Goal: Task Accomplishment & Management: Use online tool/utility

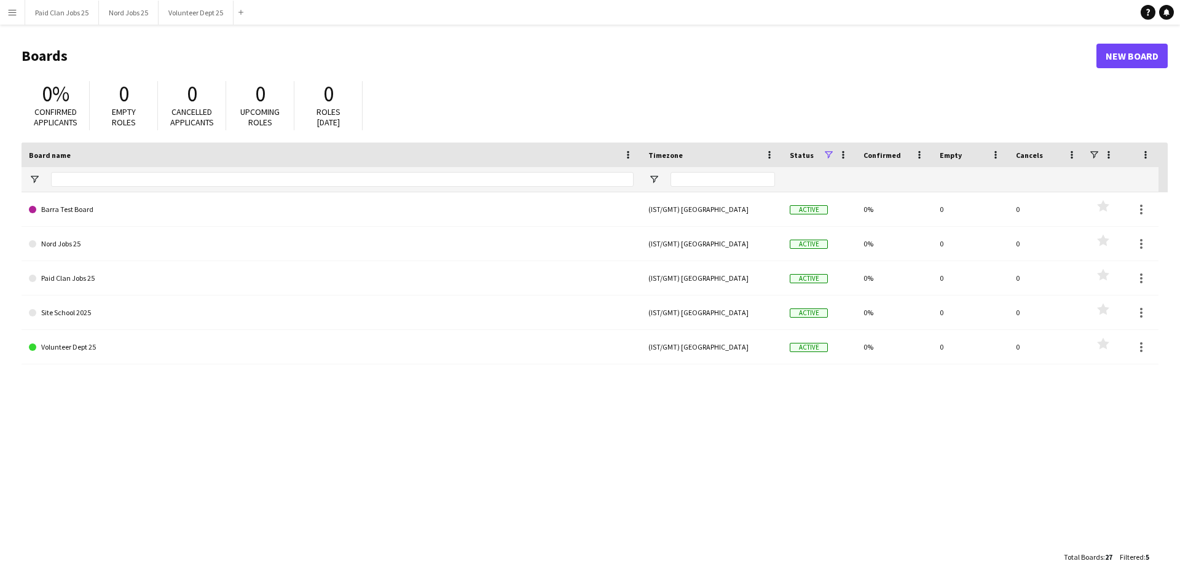
click at [13, 12] on app-icon "Menu" at bounding box center [12, 12] width 10 height 10
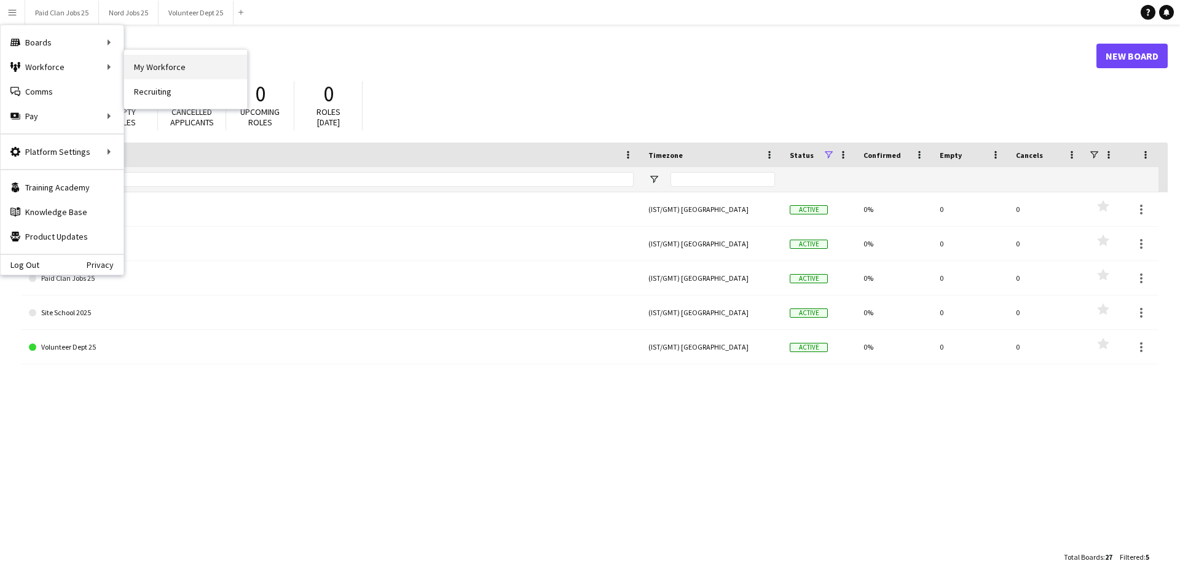
click at [152, 65] on link "My Workforce" at bounding box center [185, 67] width 123 height 25
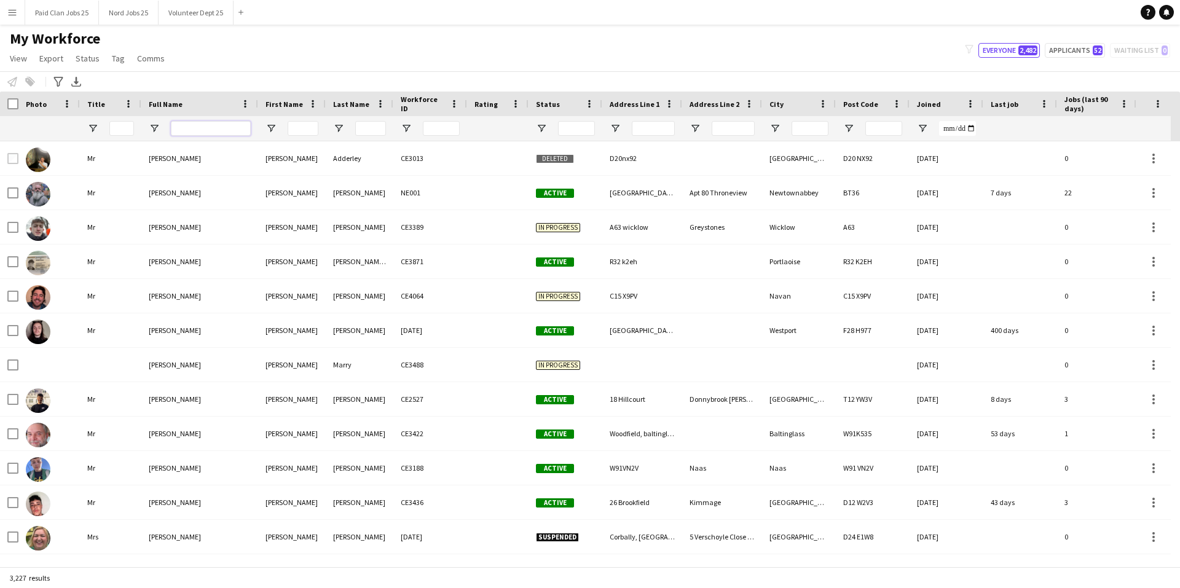
drag, startPoint x: 183, startPoint y: 133, endPoint x: 249, endPoint y: 133, distance: 67.0
click at [183, 133] on input "Full Name Filter Input" at bounding box center [211, 128] width 80 height 15
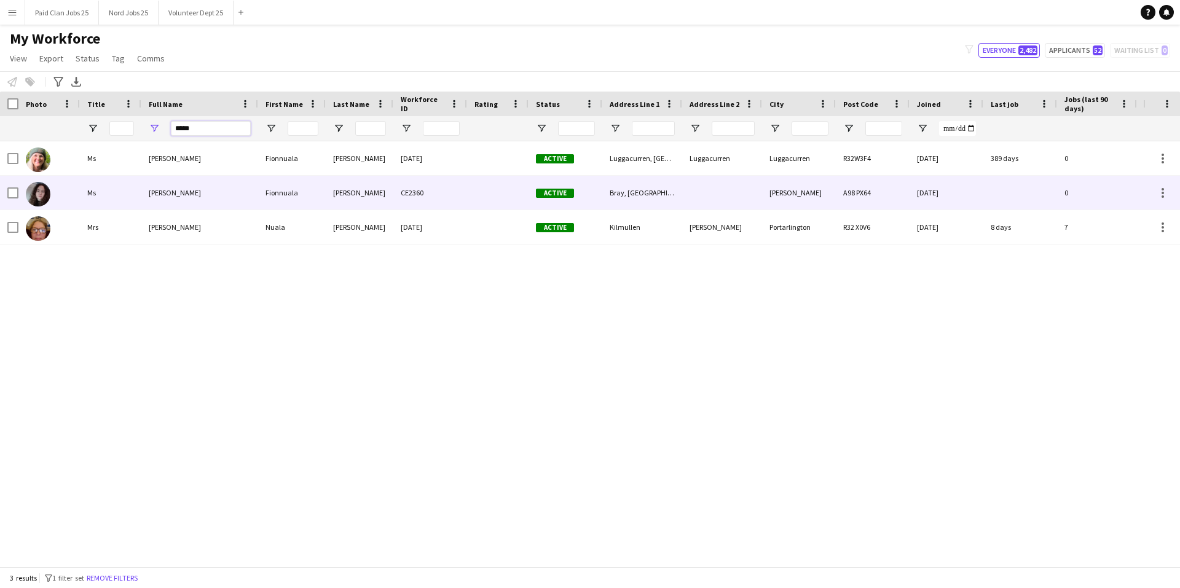
type input "*****"
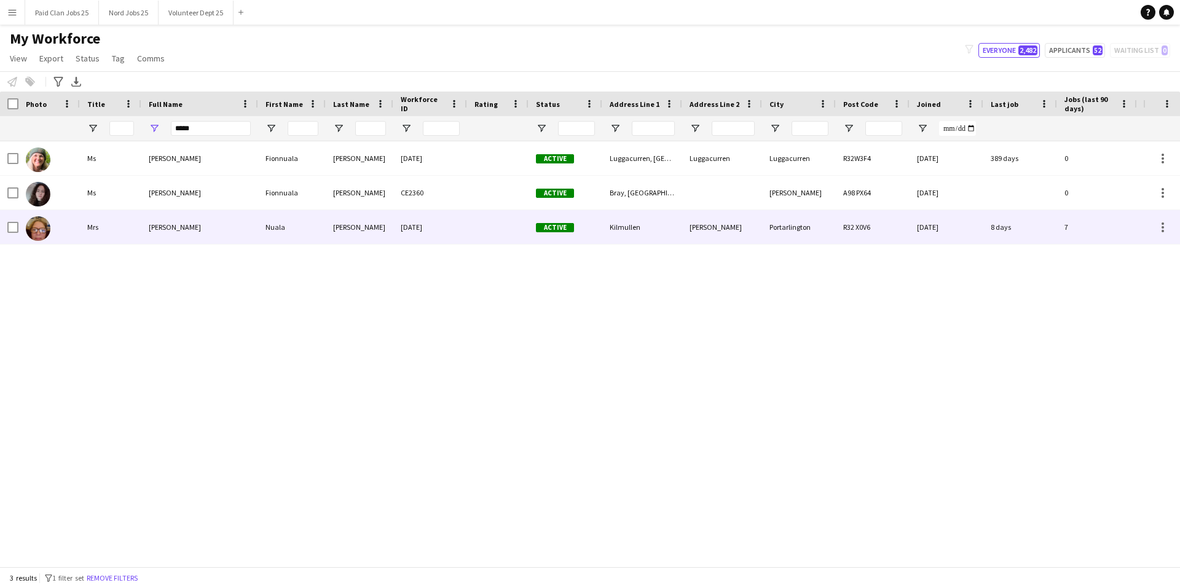
click at [181, 224] on span "[PERSON_NAME]" at bounding box center [175, 226] width 52 height 9
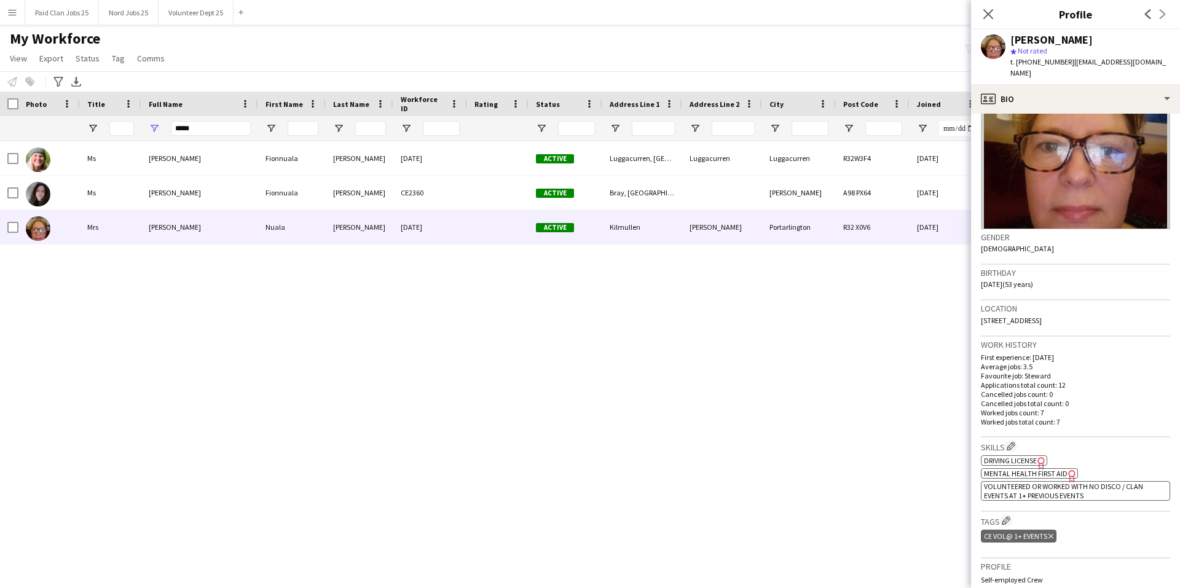
scroll to position [123, 0]
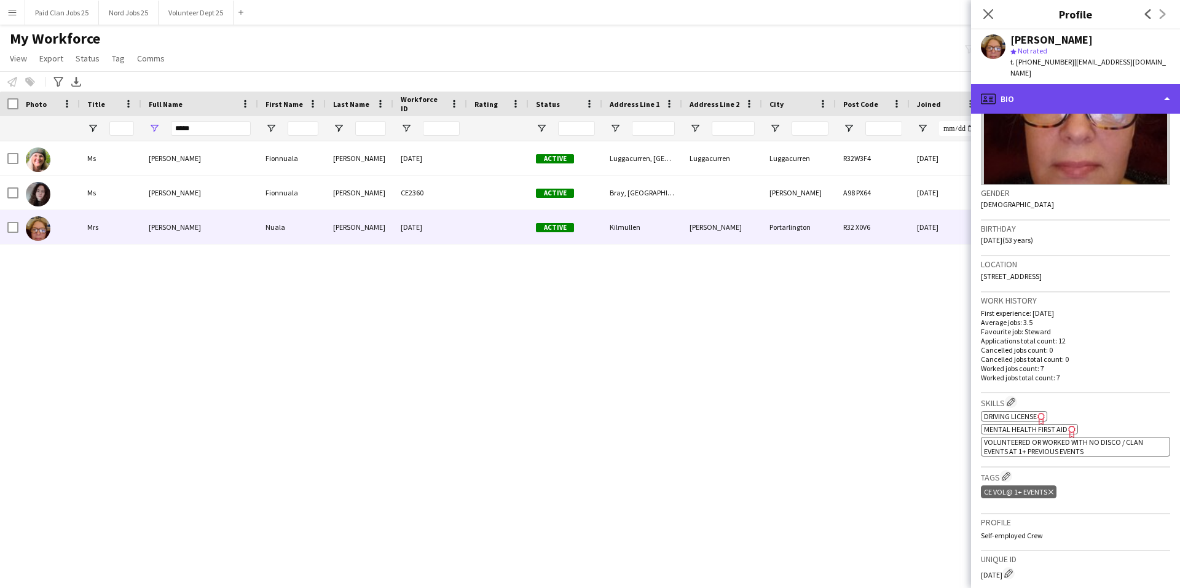
click at [1068, 90] on div "profile Bio" at bounding box center [1075, 98] width 209 height 29
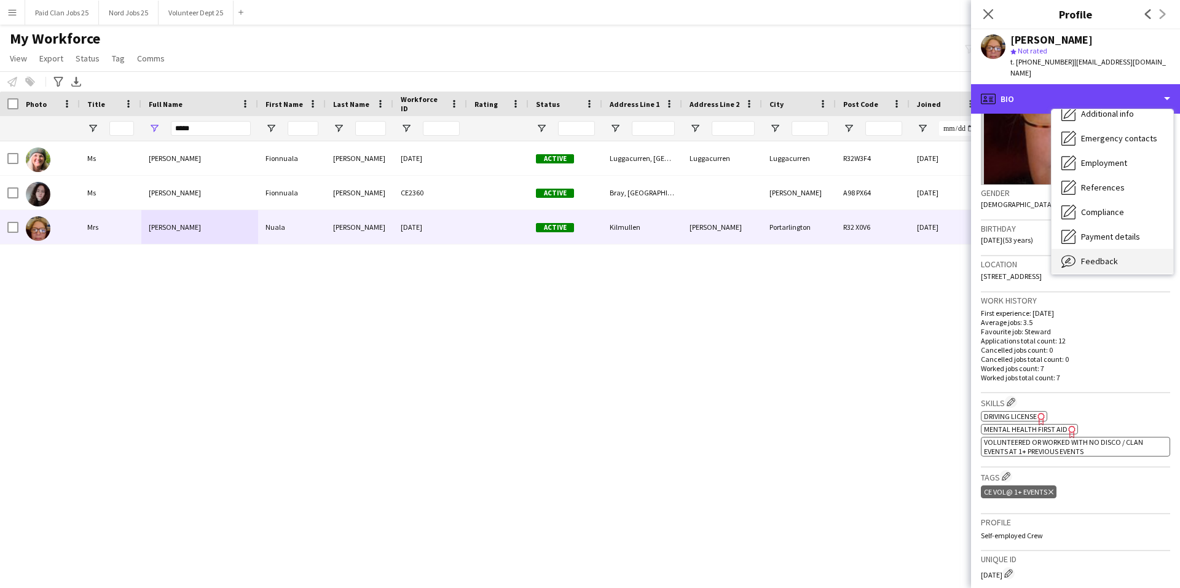
scroll to position [116, 0]
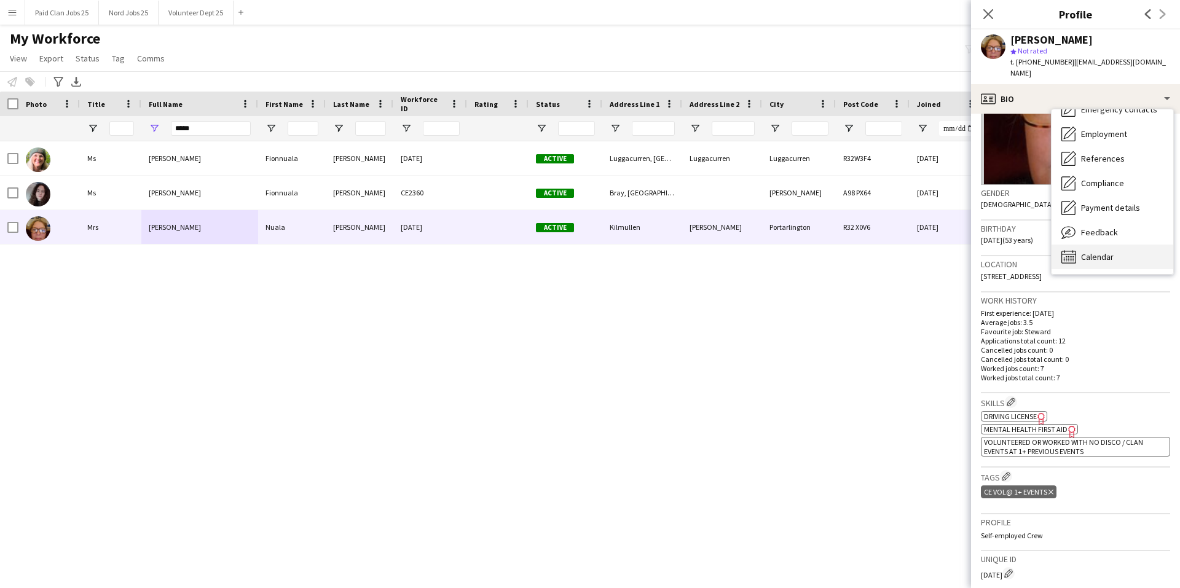
click at [1106, 251] on span "Calendar" at bounding box center [1097, 256] width 33 height 11
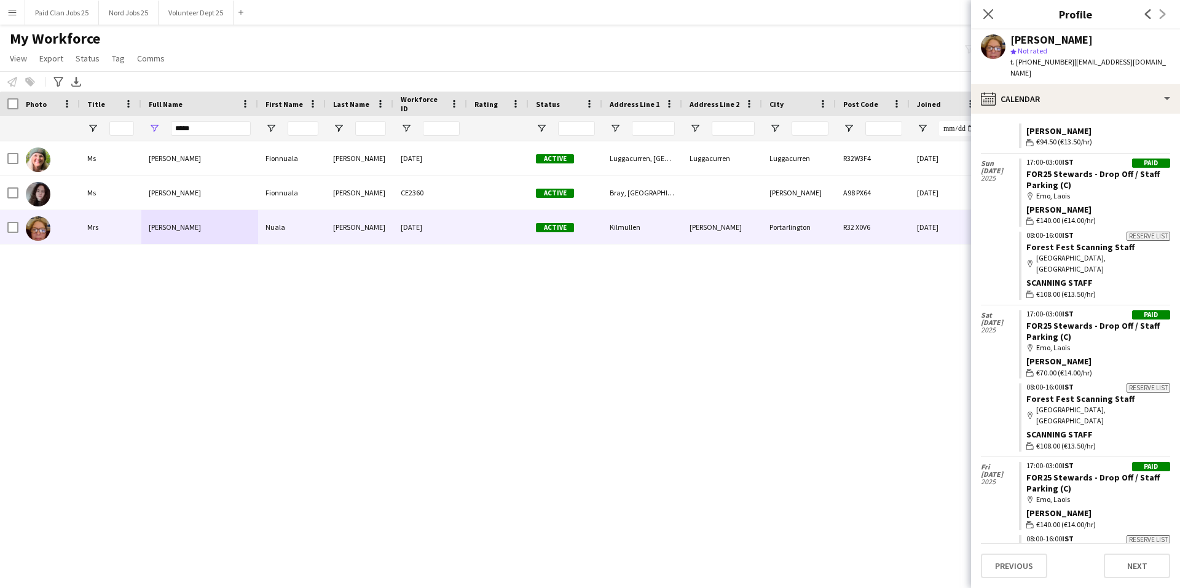
scroll to position [307, 0]
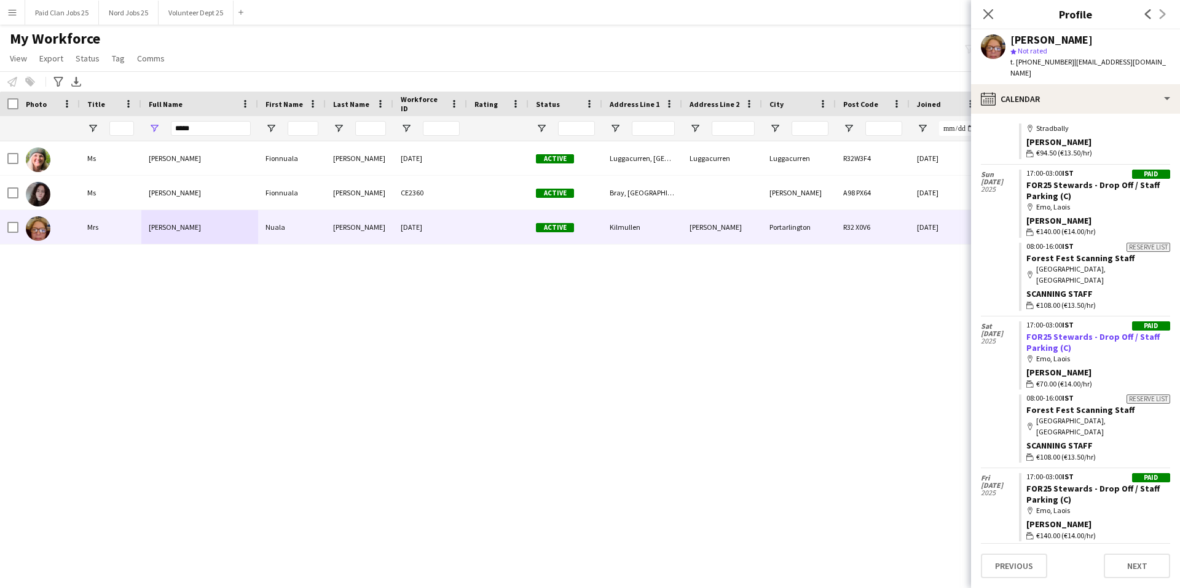
click at [1053, 331] on link "FOR25 Stewards - Drop Off / Staff Parking (C)" at bounding box center [1092, 342] width 133 height 22
drag, startPoint x: 1037, startPoint y: 220, endPoint x: 1060, endPoint y: 220, distance: 23.4
click at [1059, 226] on span "€140.00 (€14.00/hr)" at bounding box center [1066, 231] width 60 height 11
drag, startPoint x: 1042, startPoint y: 506, endPoint x: 1074, endPoint y: 503, distance: 32.7
click at [1072, 530] on span "€140.00 (€14.00/hr)" at bounding box center [1066, 535] width 60 height 11
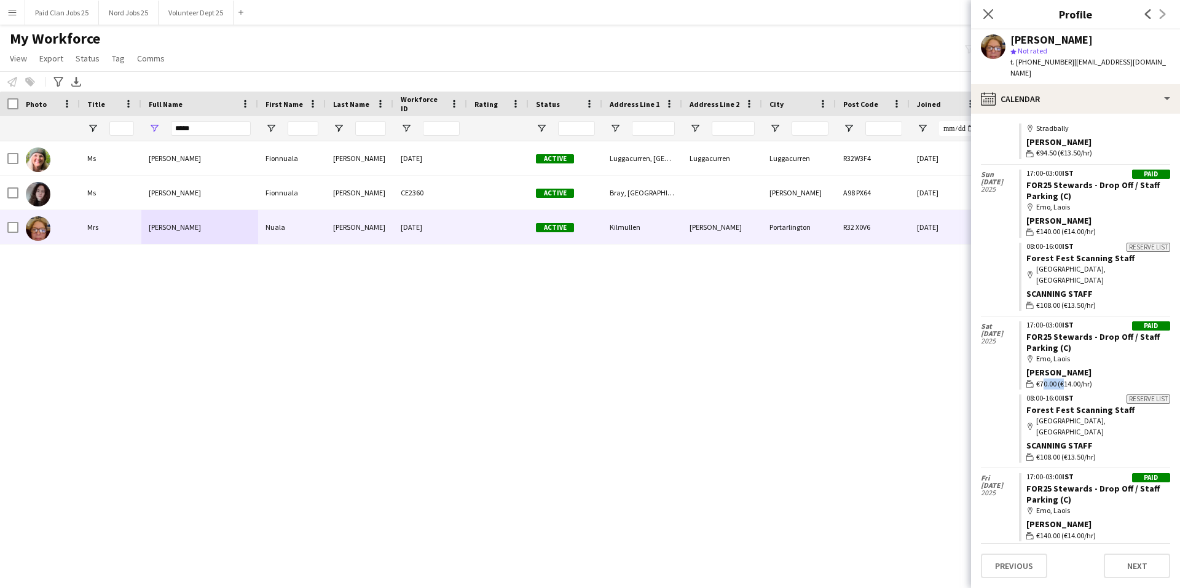
drag, startPoint x: 1039, startPoint y: 363, endPoint x: 1065, endPoint y: 363, distance: 25.8
click at [1061, 379] on span "€70.00 (€14.00/hr)" at bounding box center [1064, 384] width 56 height 11
click at [988, 12] on icon "Close pop-in" at bounding box center [988, 14] width 12 height 12
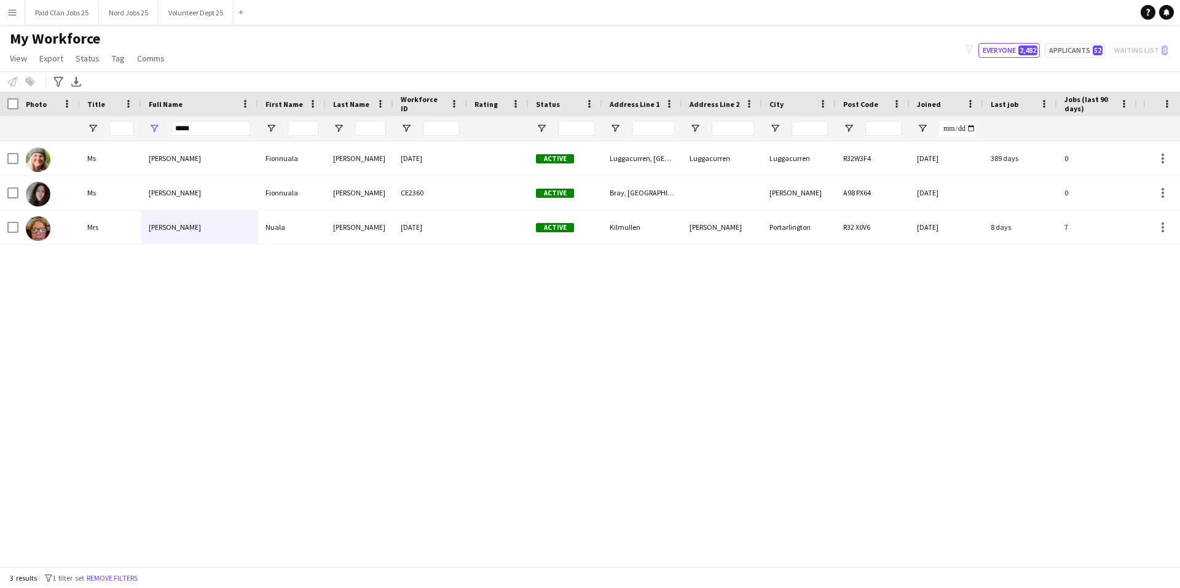
click at [543, 374] on div "[PERSON_NAME] [PERSON_NAME] [DATE] Active Luggacurren, [GEOGRAPHIC_DATA], [GEOG…" at bounding box center [571, 349] width 1143 height 416
click at [9, 18] on button "Menu" at bounding box center [12, 12] width 25 height 25
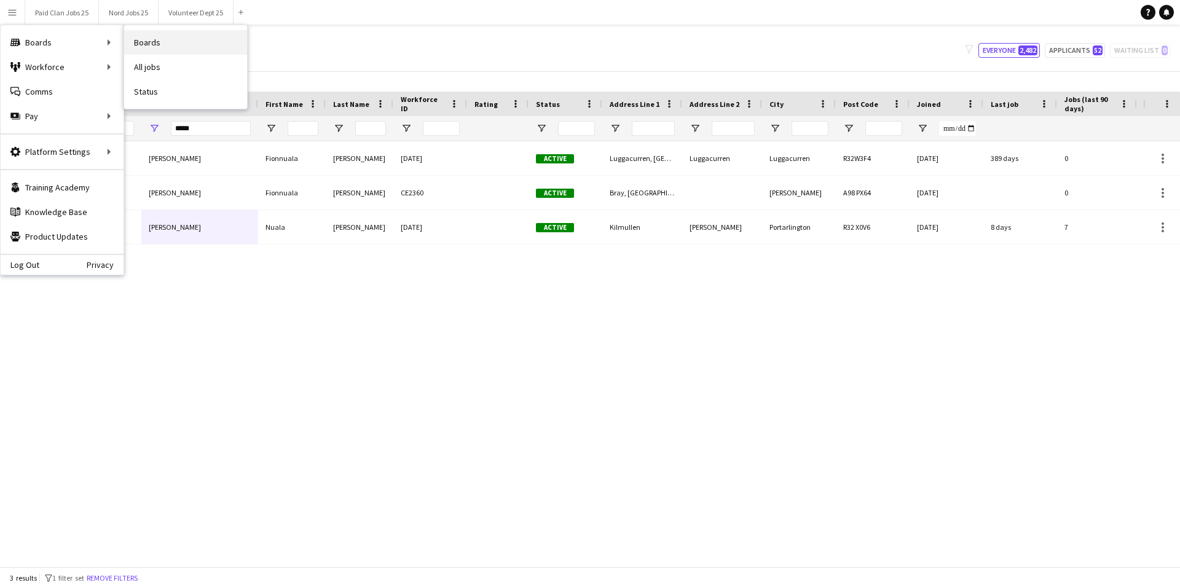
click at [158, 38] on link "Boards" at bounding box center [185, 42] width 123 height 25
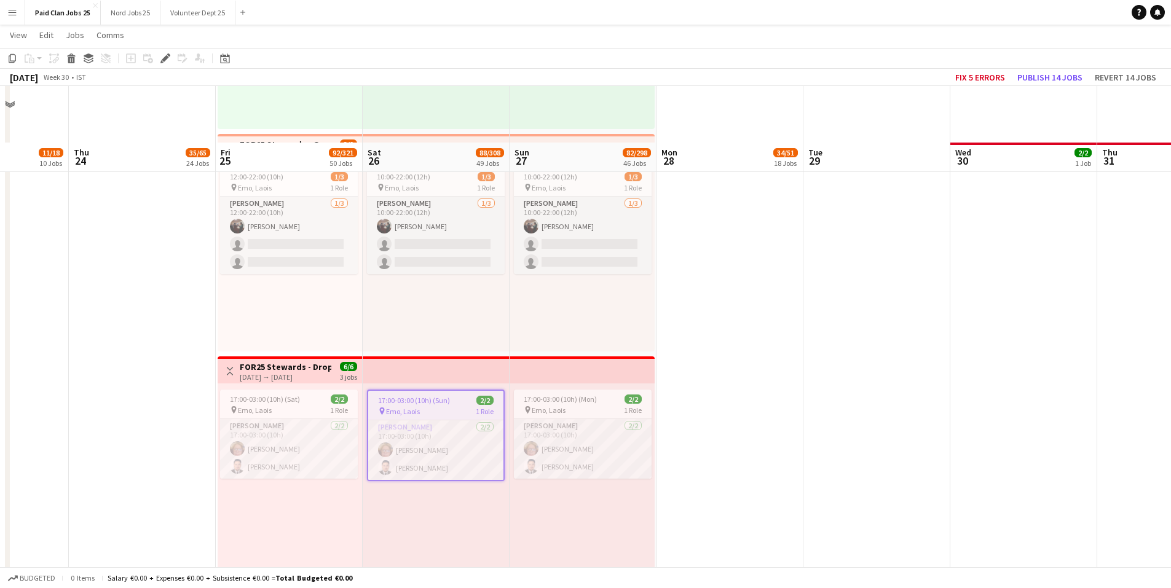
scroll to position [3441, 0]
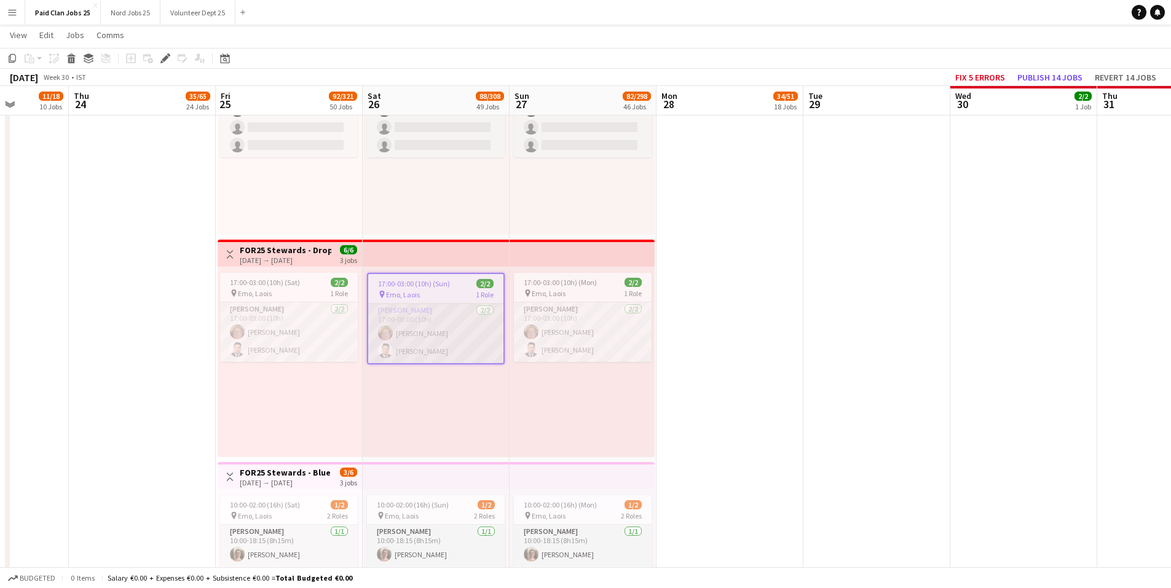
click at [420, 331] on app-card-role "Steward 2/2 17:00-03:00 (10h) Nuala Hyland Muhammad Hammad Aslam" at bounding box center [435, 334] width 135 height 60
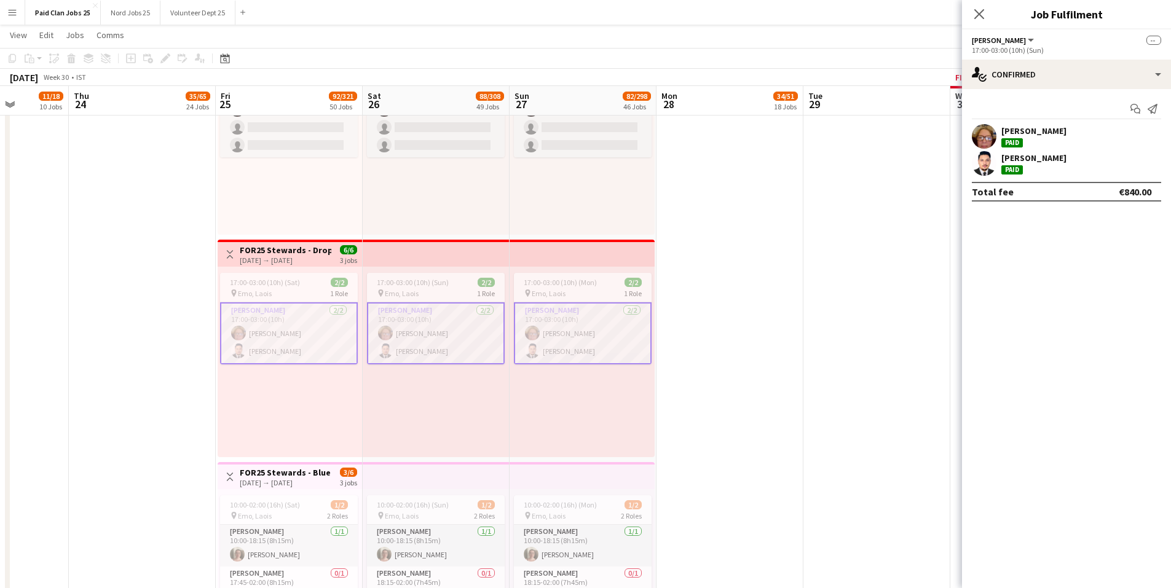
click at [1067, 135] on div "Nuala Hyland Paid" at bounding box center [1066, 136] width 209 height 25
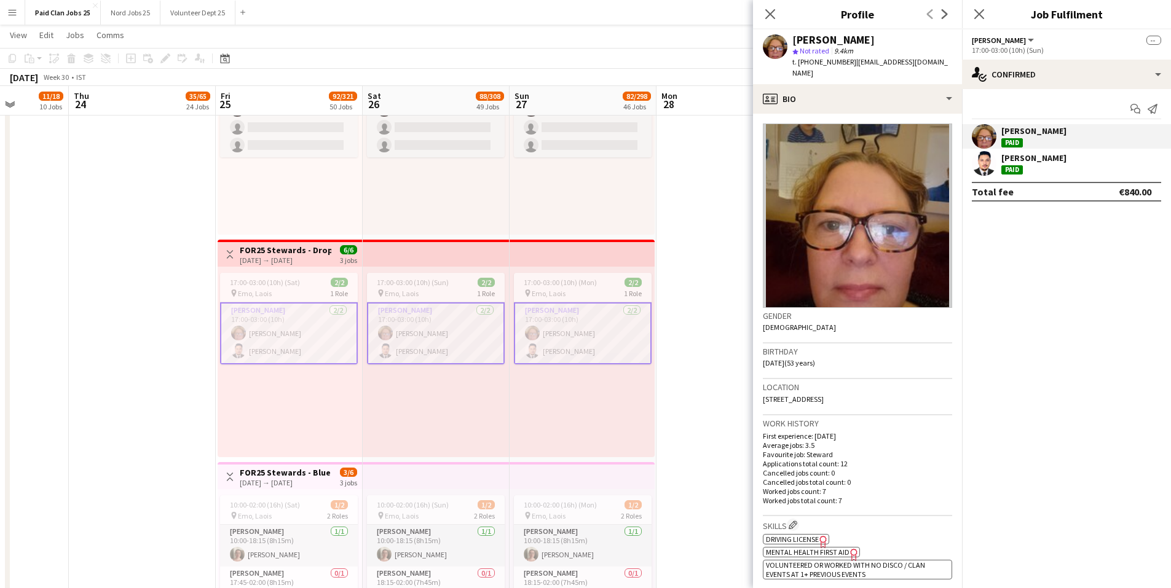
click at [1017, 133] on div "[PERSON_NAME]" at bounding box center [1033, 130] width 65 height 11
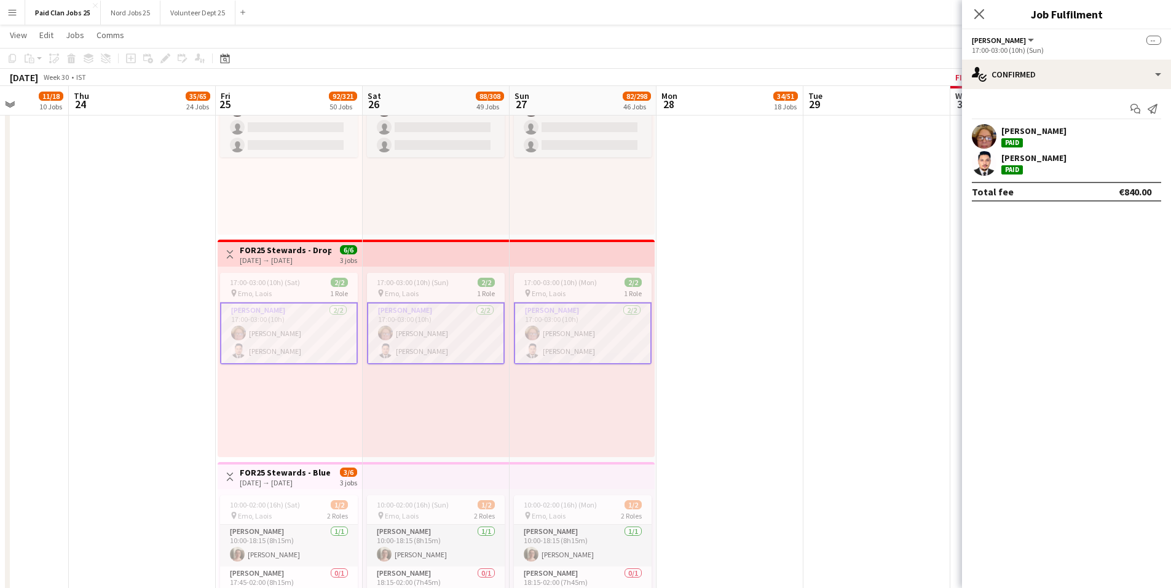
click at [1061, 130] on div "Nuala Hyland Paid" at bounding box center [1066, 136] width 209 height 25
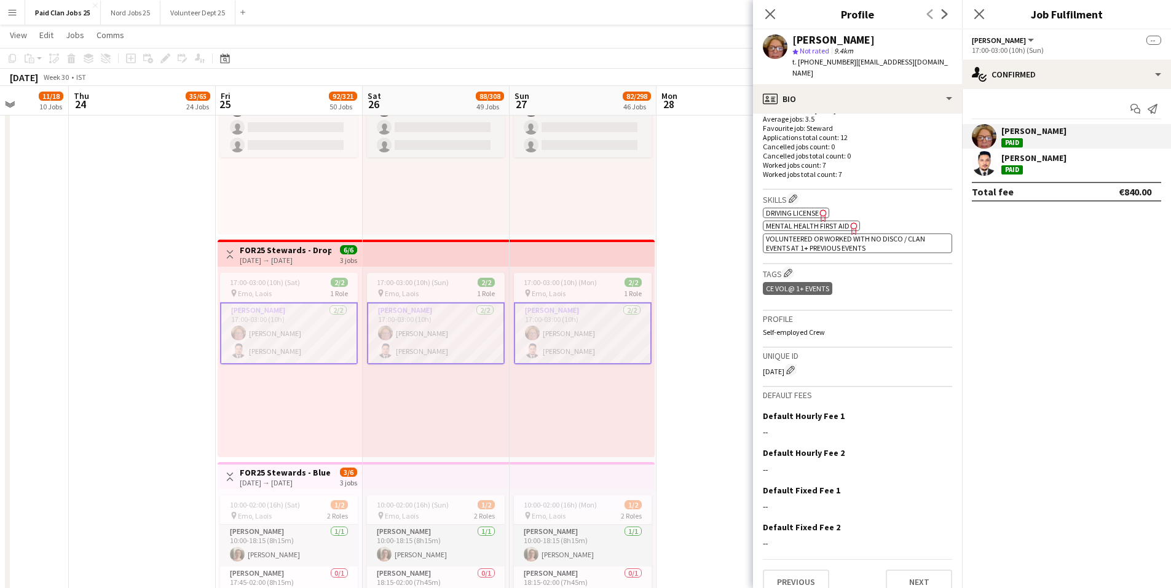
scroll to position [331, 0]
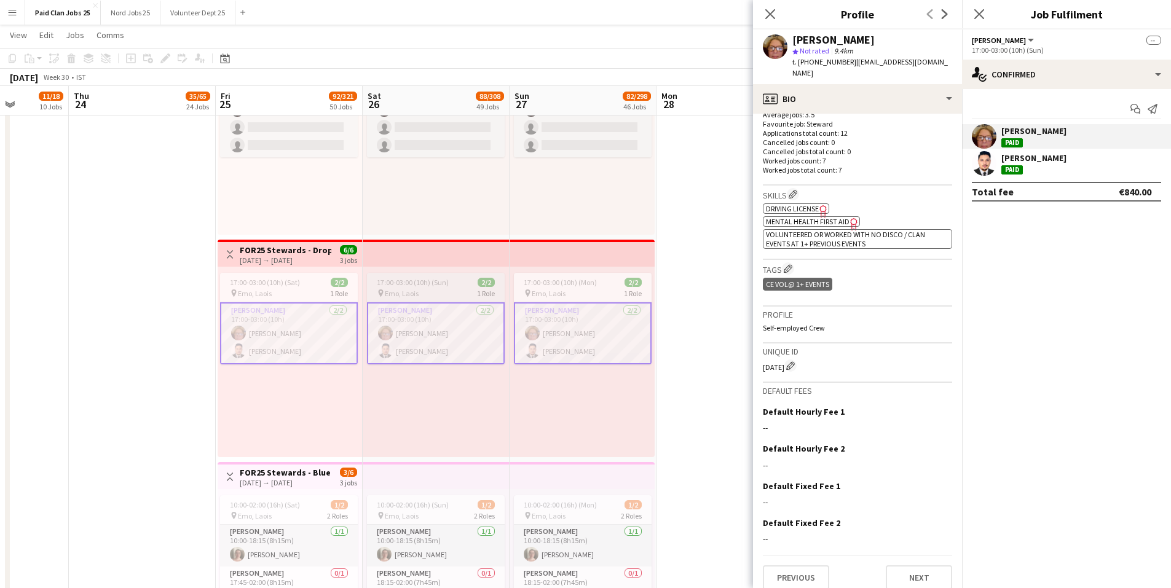
click at [444, 336] on app-card-role "Steward 2/2 17:00-03:00 (10h) Nuala Hyland Muhammad Hammad Aslam" at bounding box center [436, 333] width 138 height 62
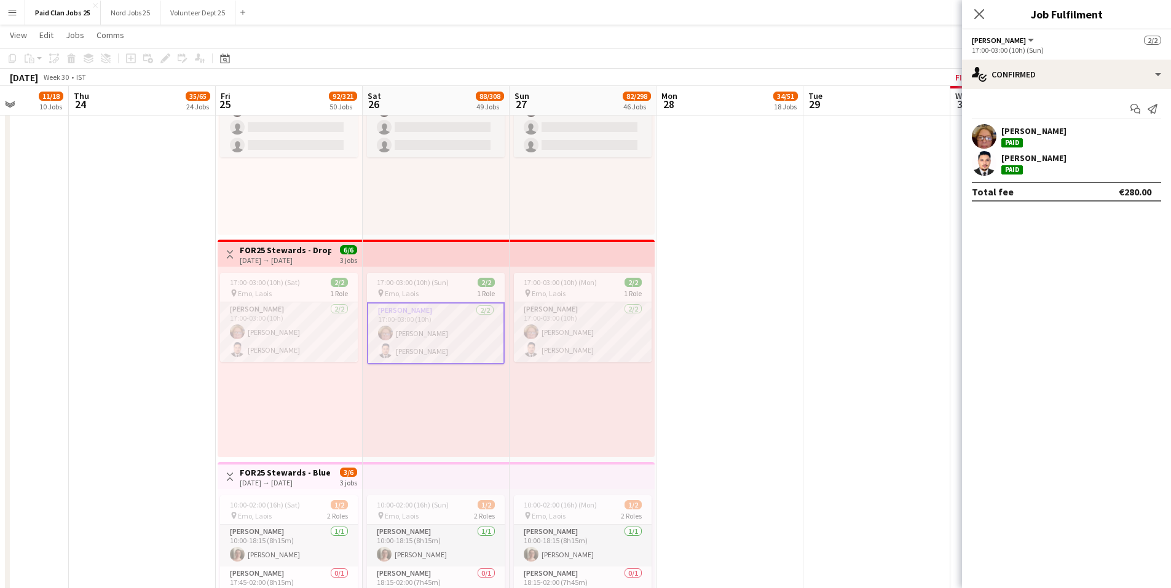
click at [1067, 135] on div "Nuala Hyland Paid" at bounding box center [1066, 136] width 209 height 25
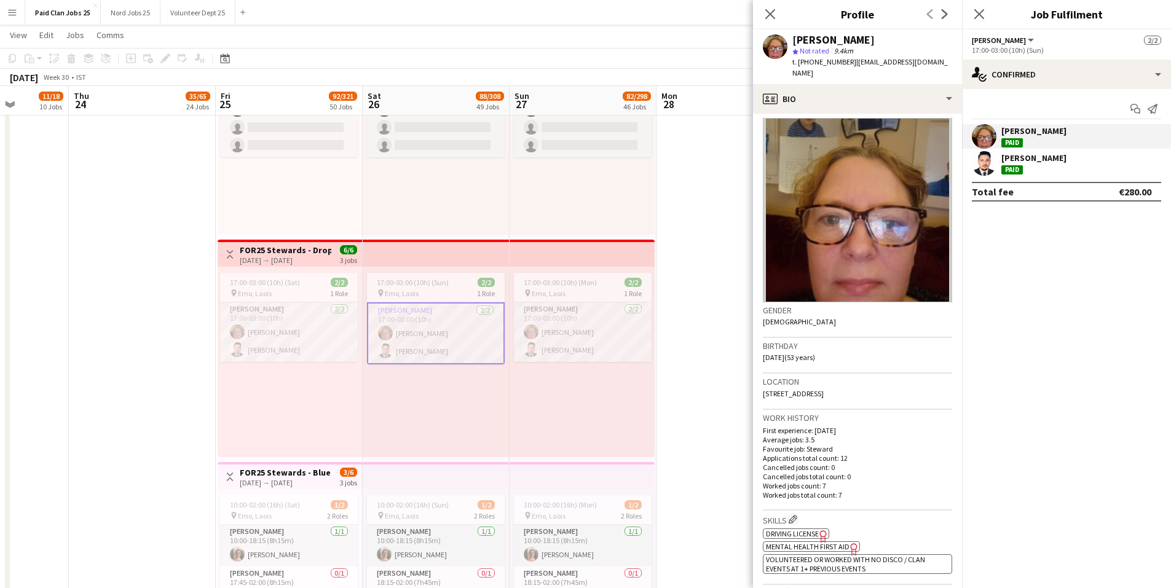
scroll to position [0, 0]
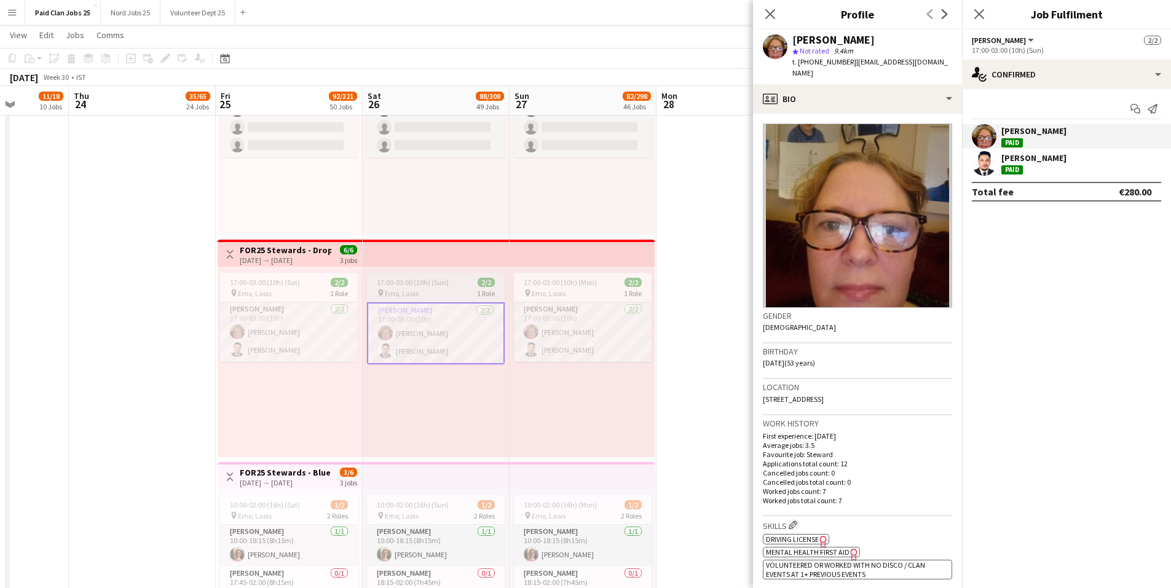
click at [436, 278] on span "17:00-03:00 (10h) (Sun)" at bounding box center [413, 282] width 72 height 9
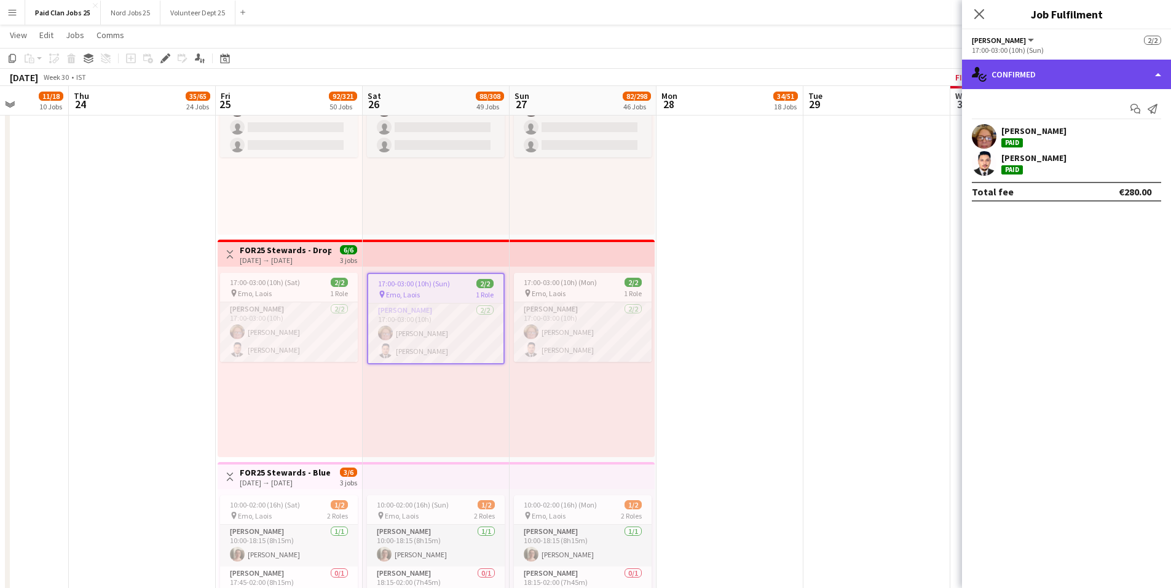
click at [1021, 68] on div "single-neutral-actions-check-2 Confirmed" at bounding box center [1066, 74] width 209 height 29
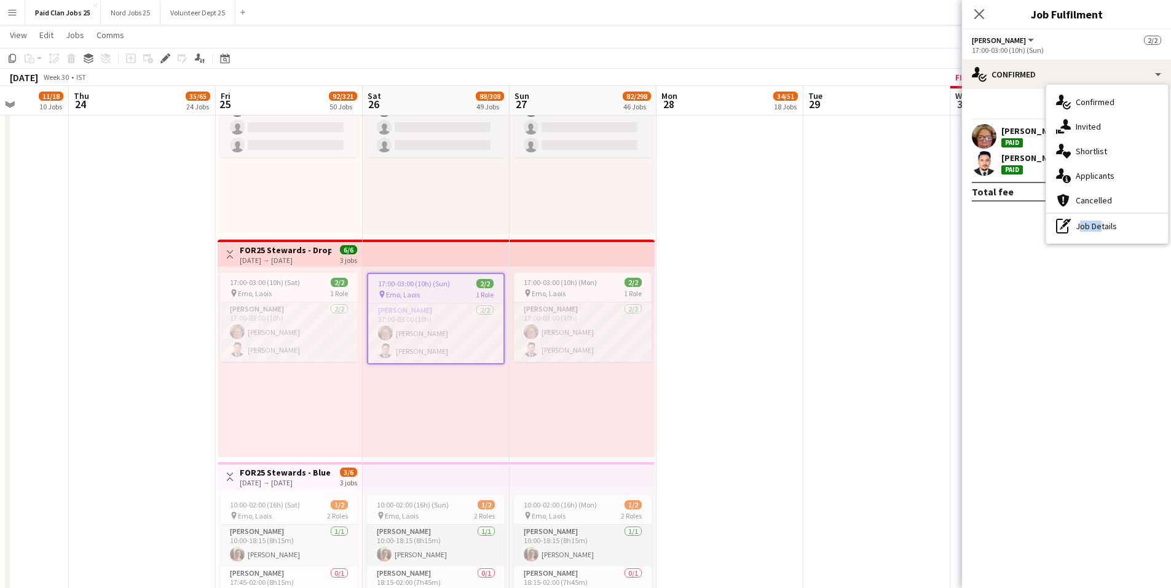
drag, startPoint x: 1095, startPoint y: 218, endPoint x: 1100, endPoint y: 262, distance: 43.9
click at [1095, 223] on div "pen-write Job Details" at bounding box center [1107, 226] width 122 height 25
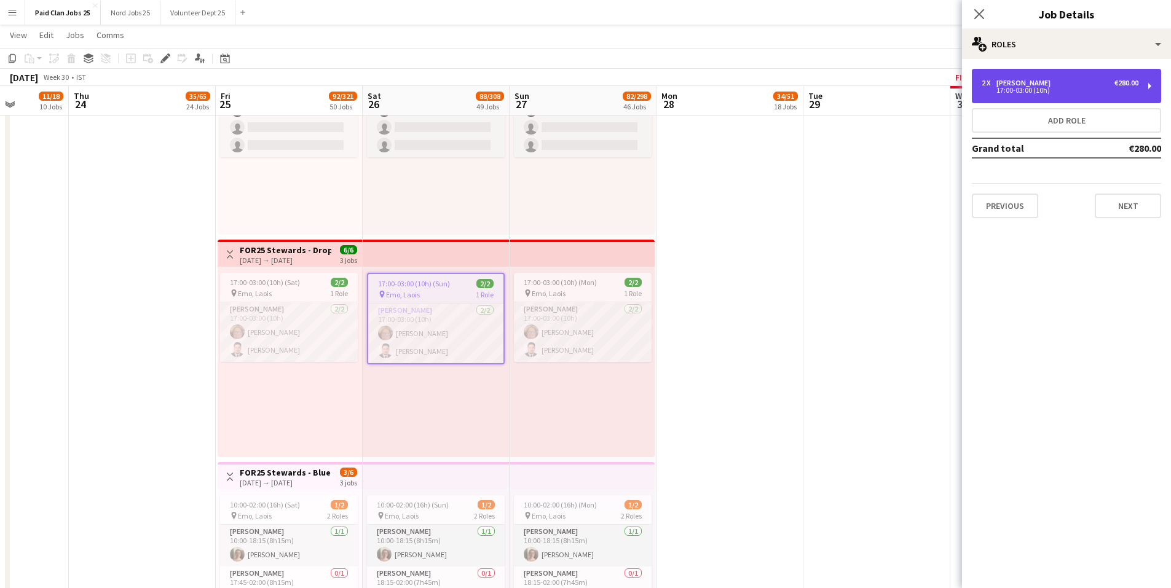
click at [1047, 96] on div "2 x Steward €280.00 17:00-03:00 (10h)" at bounding box center [1066, 86] width 189 height 34
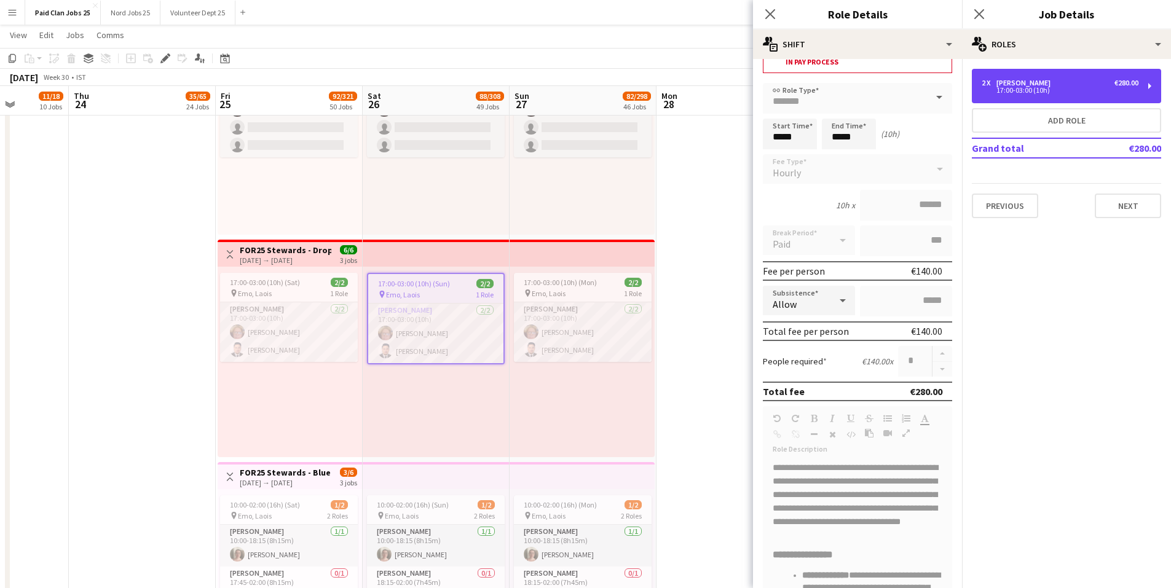
scroll to position [123, 0]
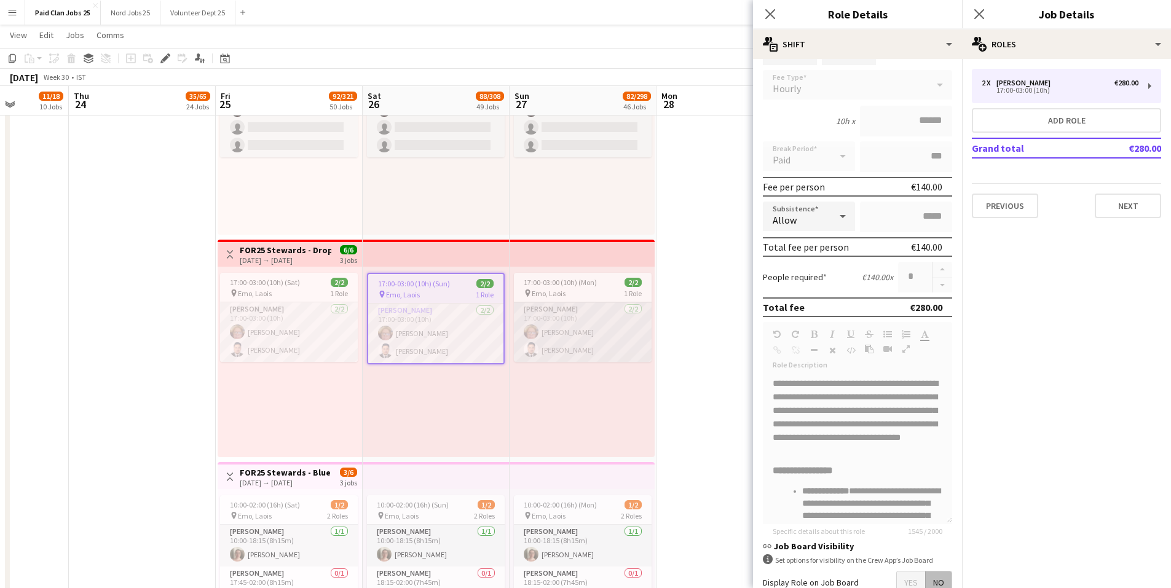
click at [547, 339] on app-card-role "Steward 2/2 17:00-03:00 (10h) Nuala Hyland Muhammad Hammad Aslam" at bounding box center [583, 332] width 138 height 60
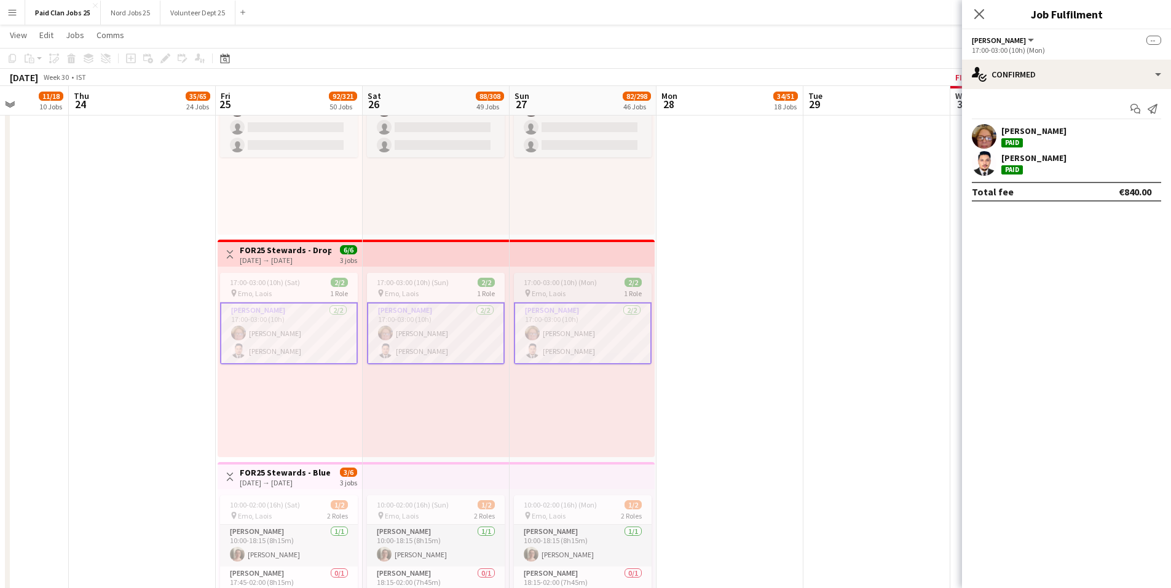
click at [581, 285] on span "17:00-03:00 (10h) (Mon)" at bounding box center [560, 282] width 73 height 9
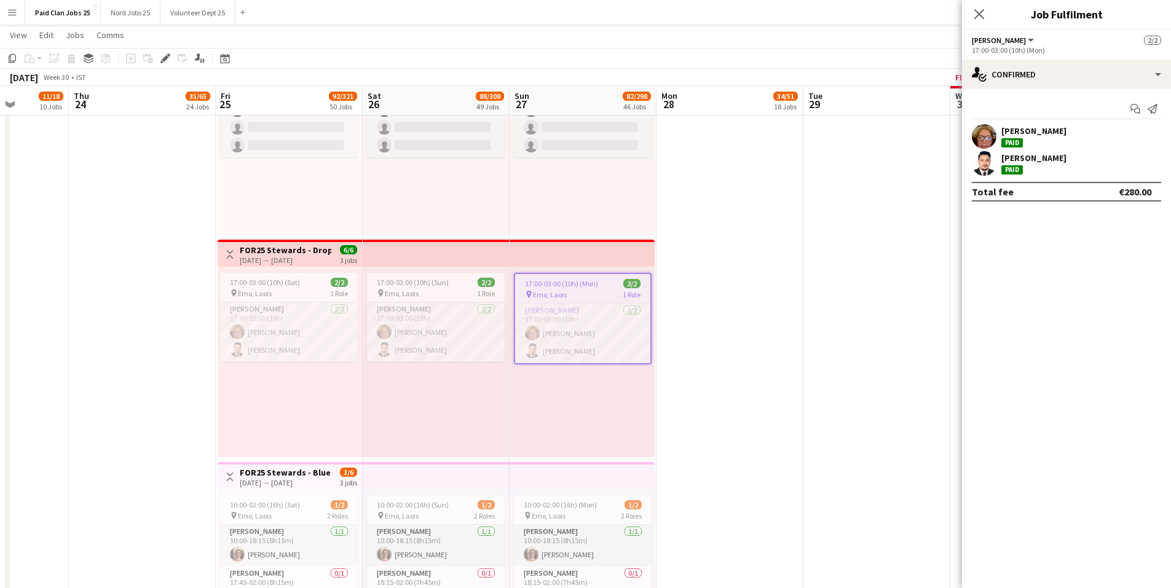
click at [993, 155] on app-user-avatar at bounding box center [984, 163] width 25 height 25
click at [1036, 138] on div "Nuala Hyland Paid" at bounding box center [1033, 136] width 65 height 22
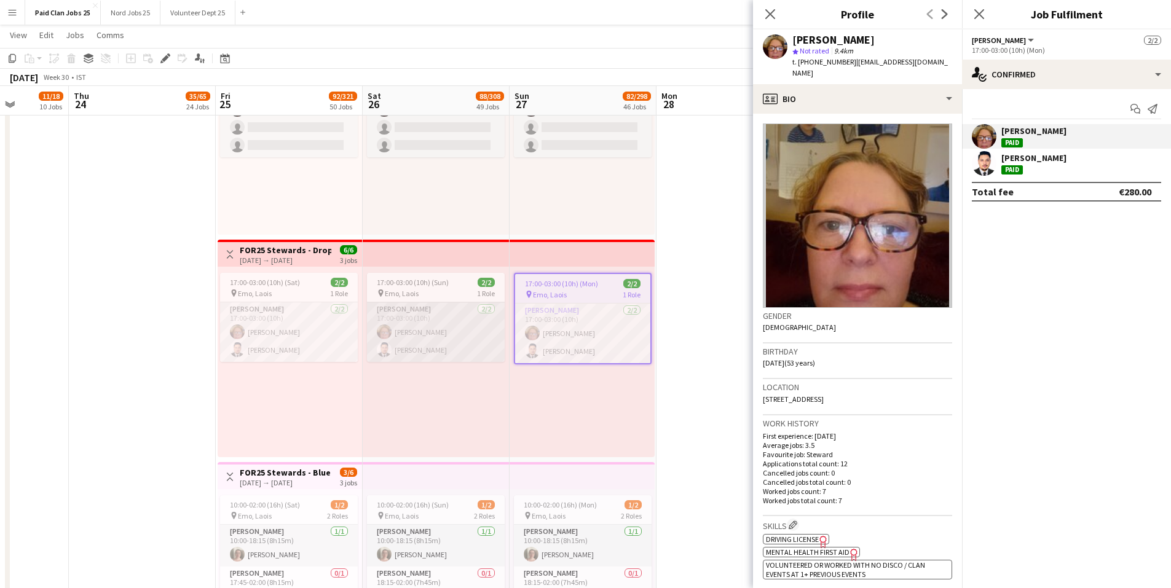
click at [428, 339] on app-card-role "Steward 2/2 17:00-03:00 (10h) Nuala Hyland Muhammad Hammad Aslam" at bounding box center [436, 332] width 138 height 60
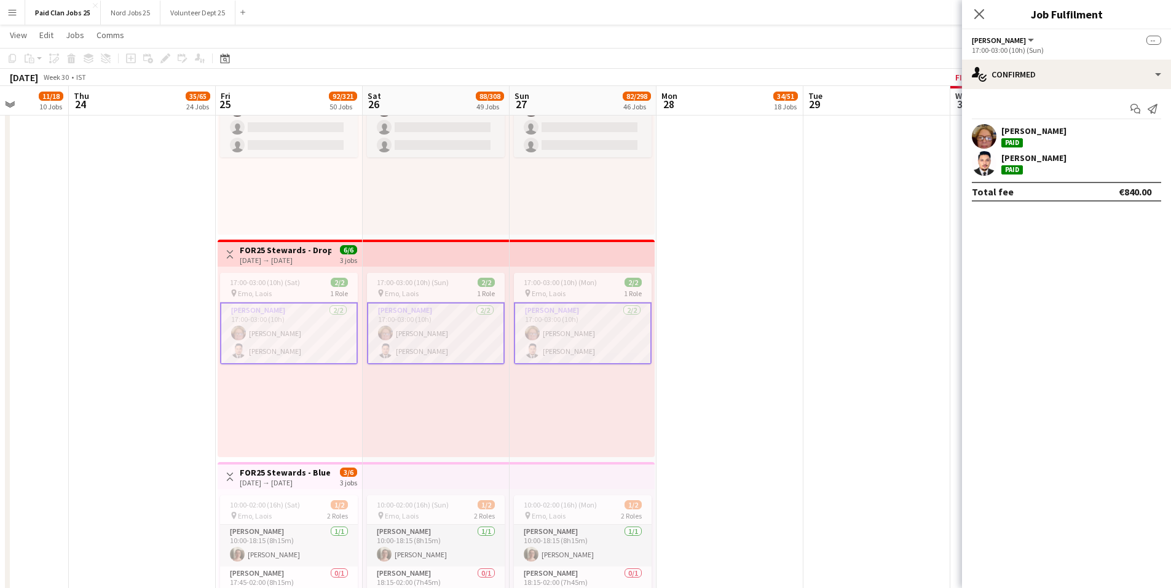
click at [13, 12] on app-icon "Menu" at bounding box center [12, 12] width 10 height 10
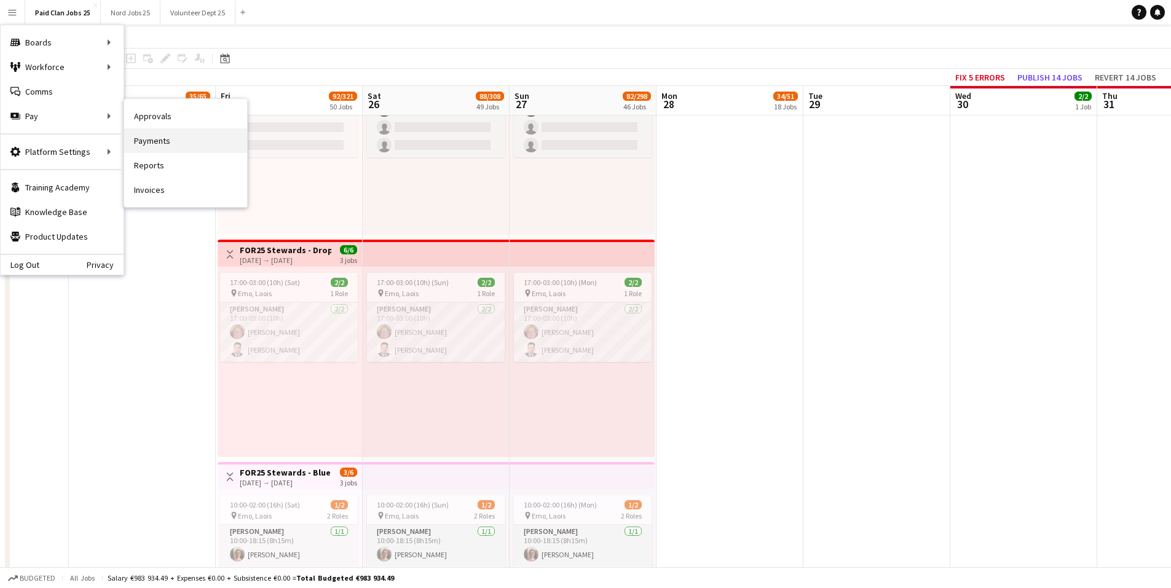
click at [160, 138] on link "Payments" at bounding box center [185, 140] width 123 height 25
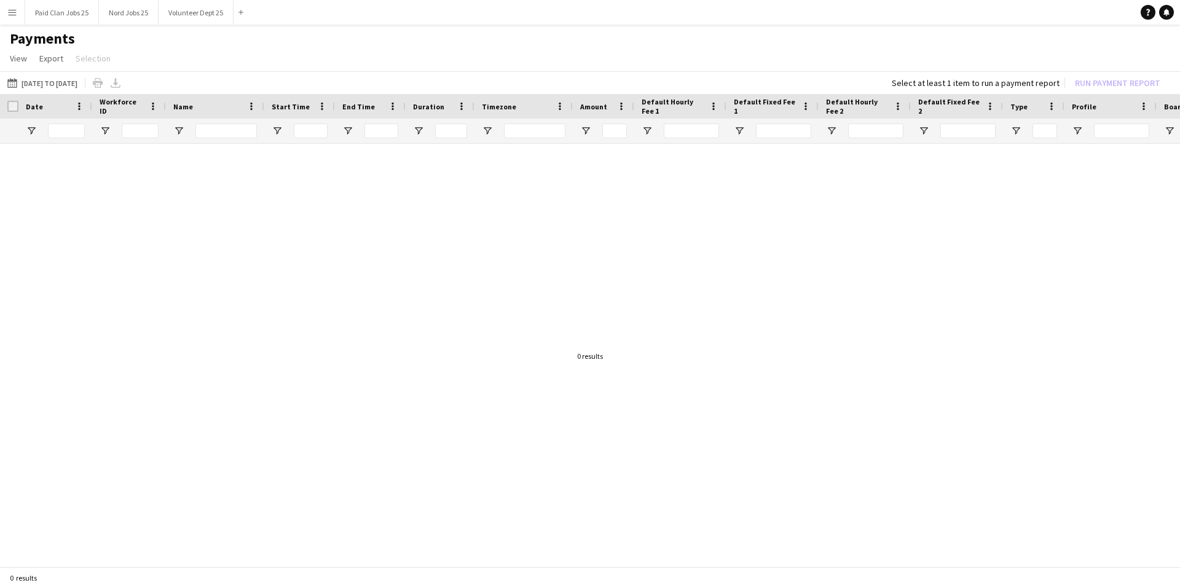
click at [9, 10] on app-icon "Menu" at bounding box center [12, 12] width 10 height 10
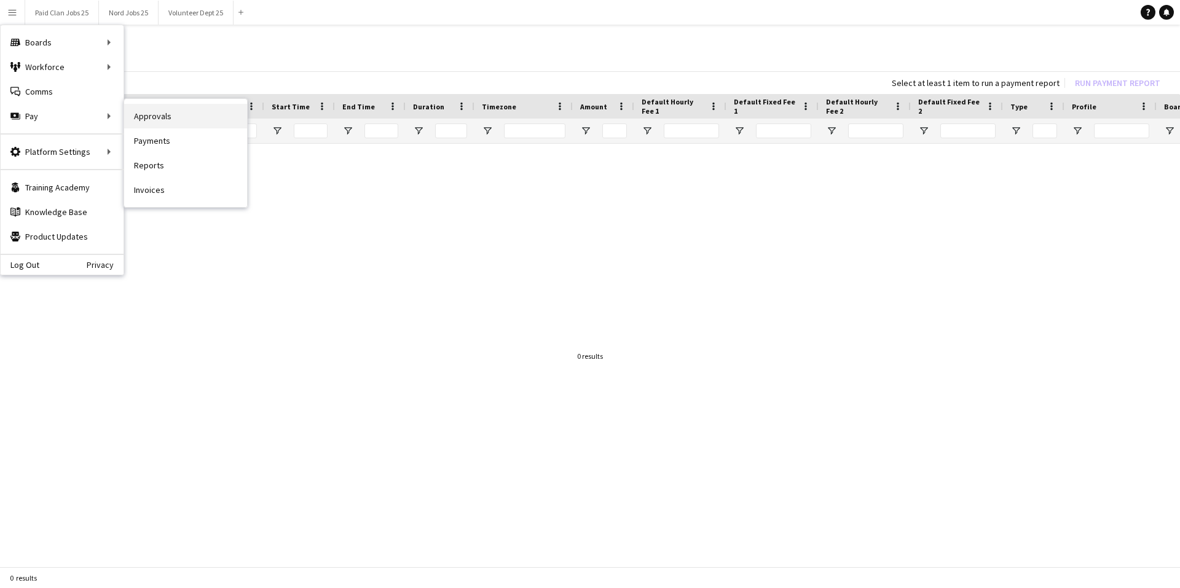
click at [150, 117] on link "Approvals" at bounding box center [185, 116] width 123 height 25
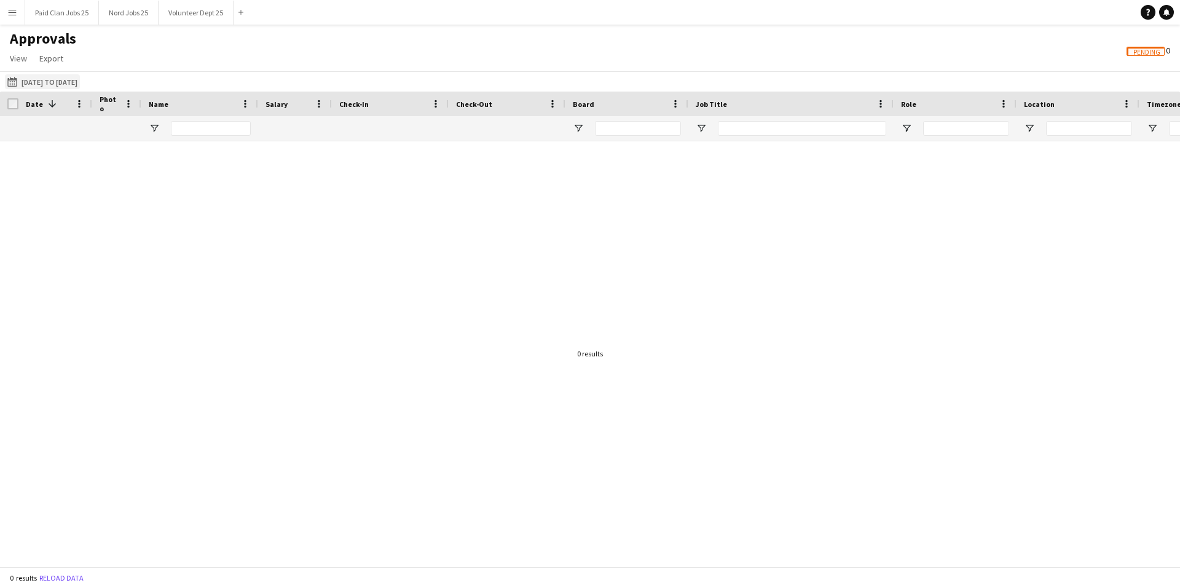
click at [15, 79] on app-icon "01-01-2025 to 11-07-2025" at bounding box center [14, 82] width 14 height 10
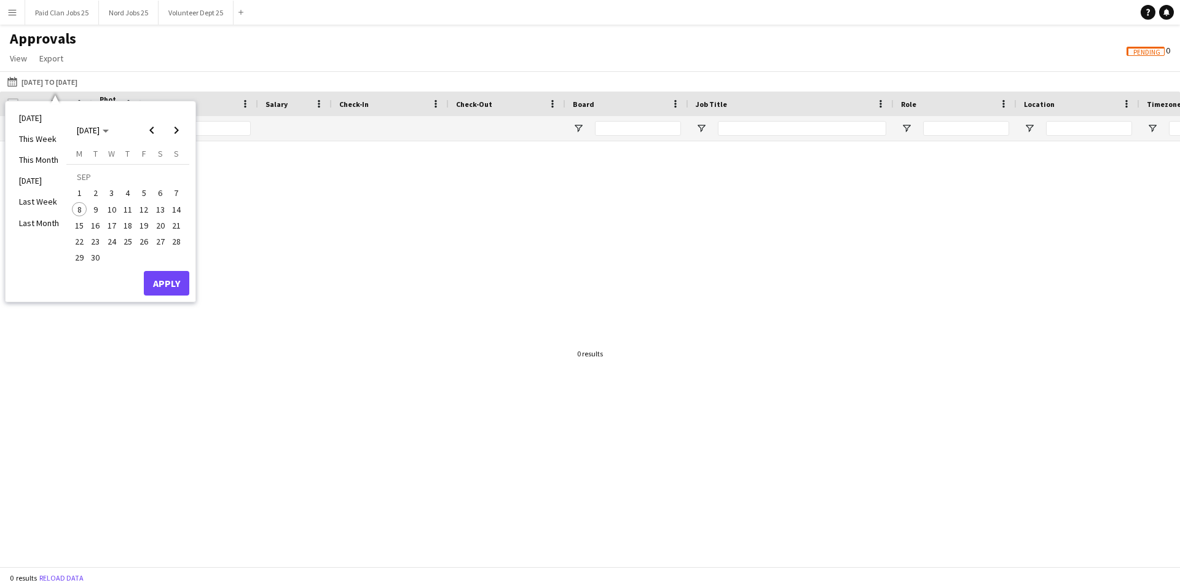
click at [298, 214] on div at bounding box center [590, 349] width 1180 height 416
click at [289, 37] on div "Approvals View Customise view Customise filters Reset Filters Reset View Reset …" at bounding box center [590, 50] width 1180 height 42
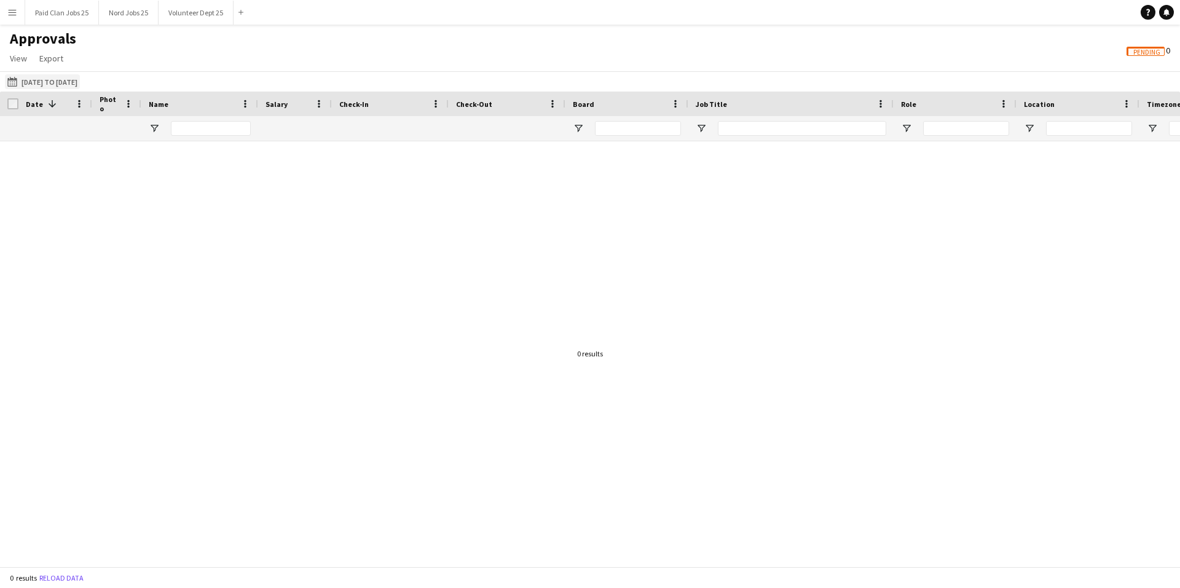
click at [34, 82] on button "01-01-2025 to 11-07-2025 01-01-2025 to 11-07-2025" at bounding box center [42, 81] width 75 height 15
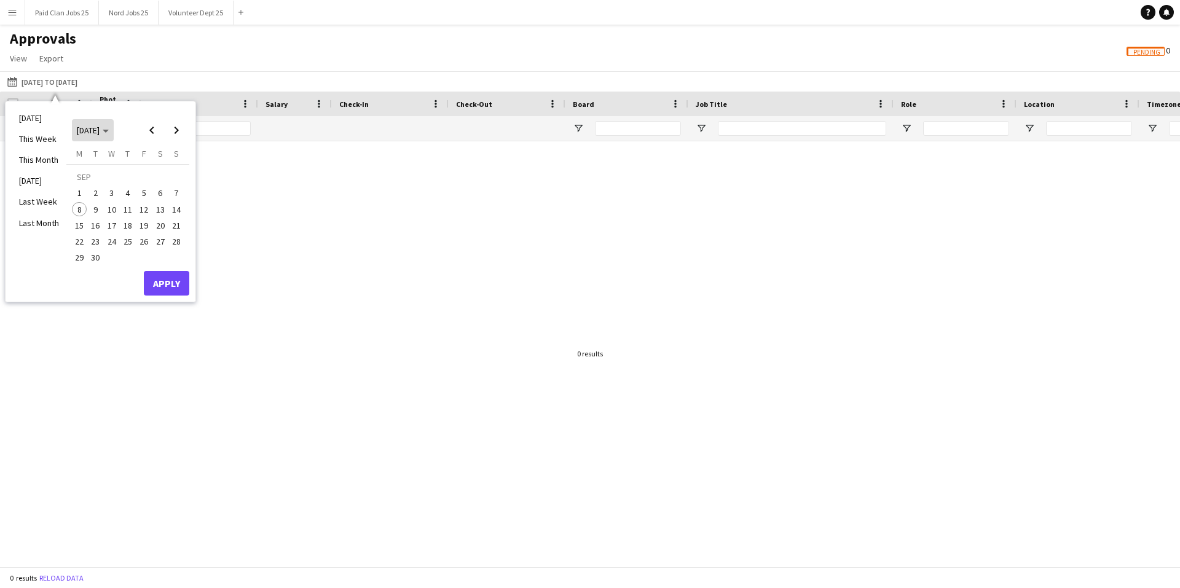
click at [95, 127] on span "SEP 2025" at bounding box center [88, 130] width 23 height 11
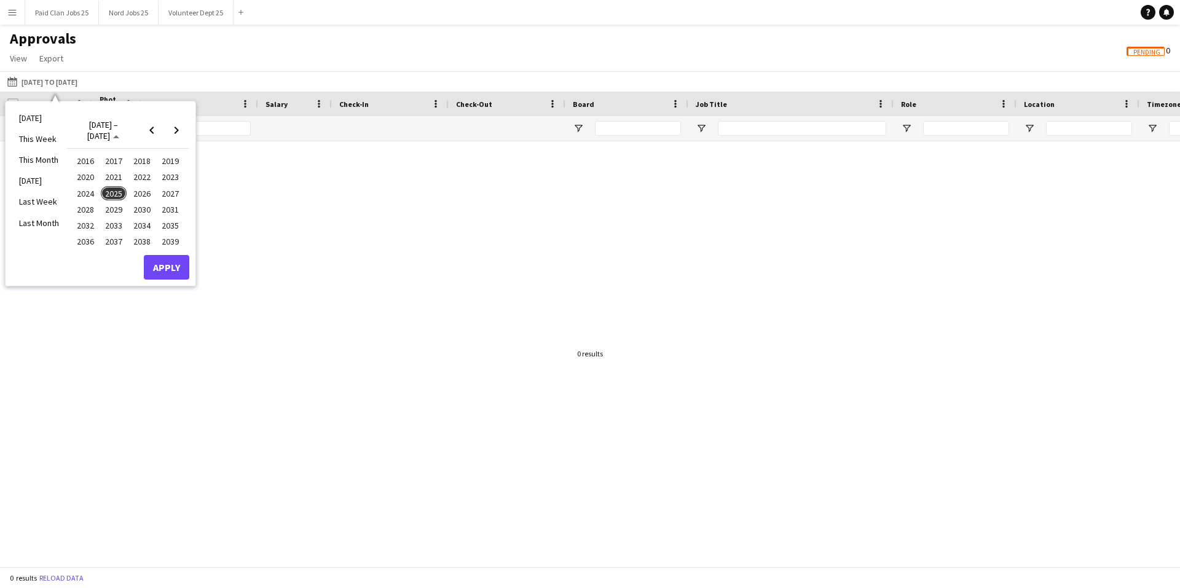
click at [106, 190] on span "2025" at bounding box center [113, 193] width 25 height 15
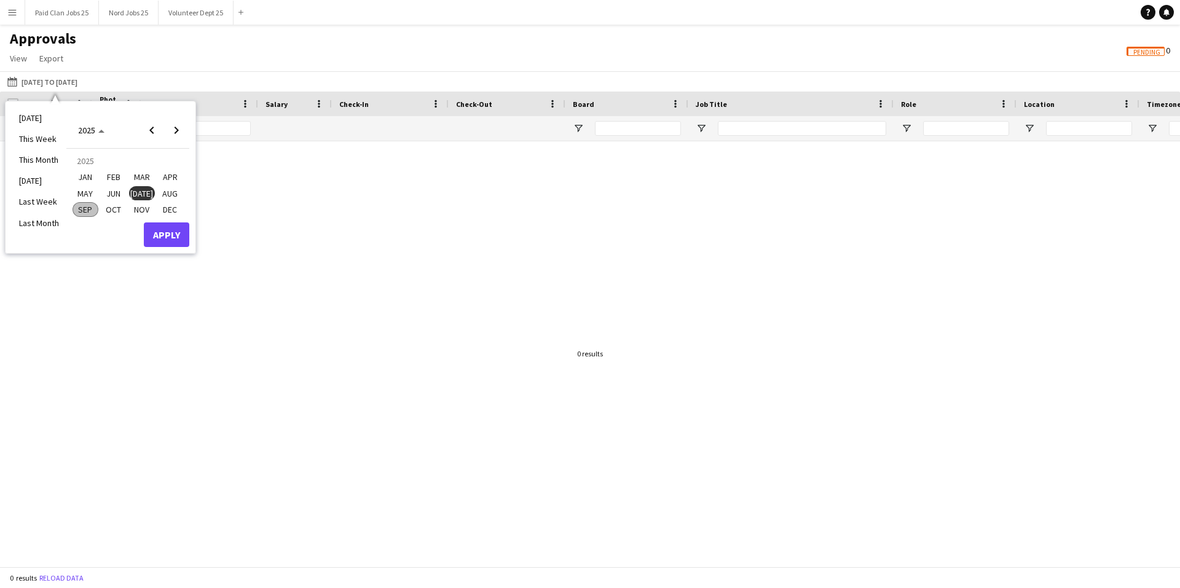
click at [86, 172] on span "JAN" at bounding box center [85, 177] width 25 height 15
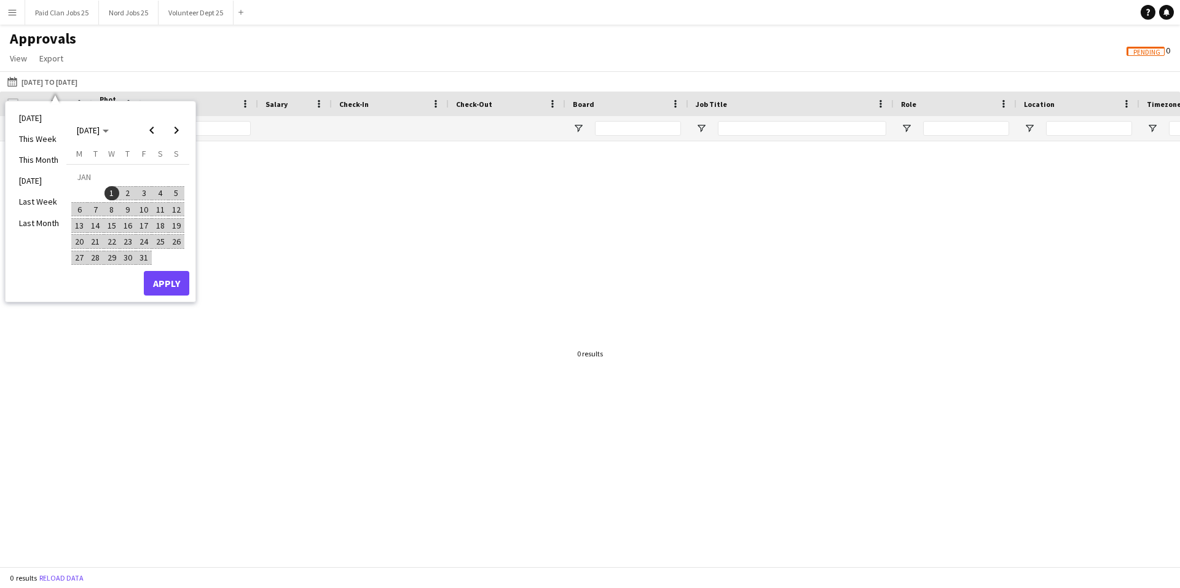
click at [115, 192] on span "1" at bounding box center [111, 193] width 15 height 15
click at [175, 134] on span "Next month" at bounding box center [176, 130] width 25 height 25
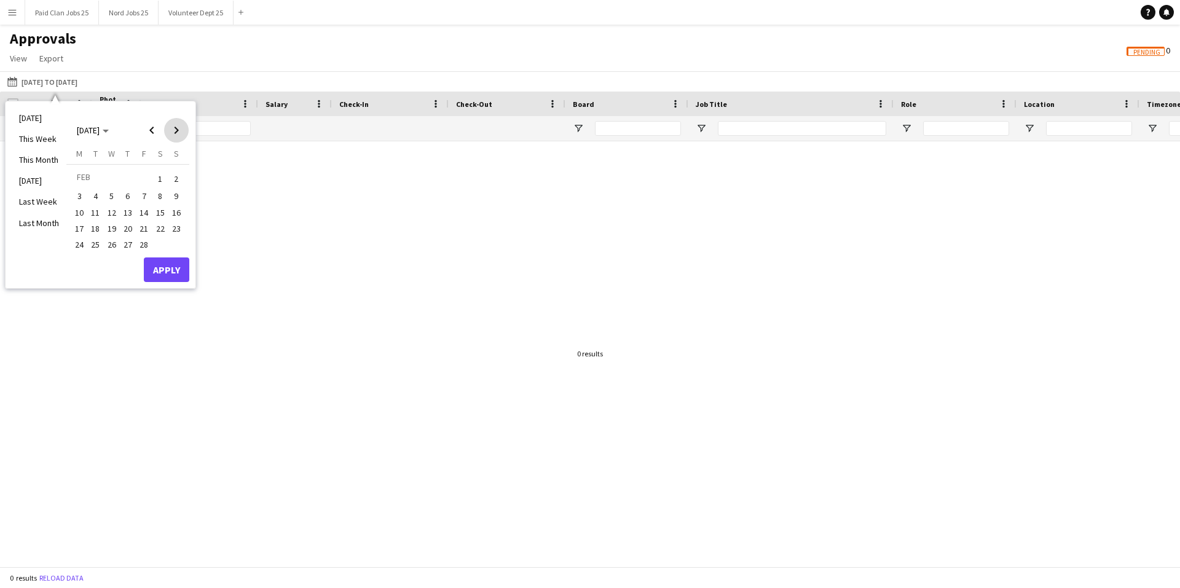
click at [175, 134] on span "Next month" at bounding box center [176, 130] width 25 height 25
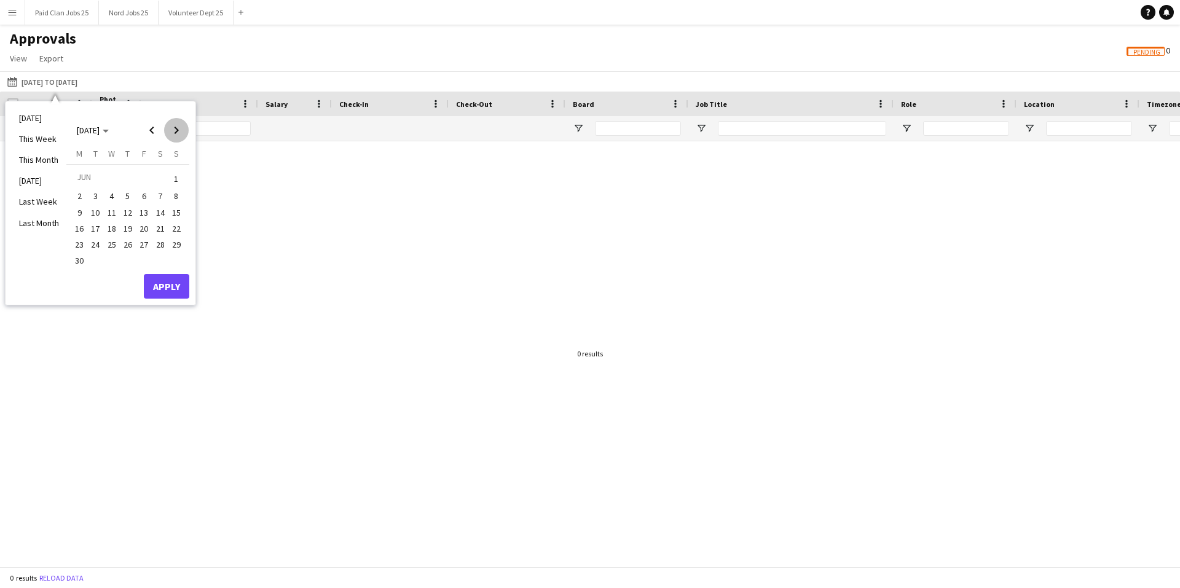
click at [175, 133] on span "Next month" at bounding box center [176, 130] width 25 height 25
click at [176, 127] on span "Next month" at bounding box center [176, 130] width 25 height 25
click at [175, 133] on span "Next month" at bounding box center [176, 130] width 25 height 25
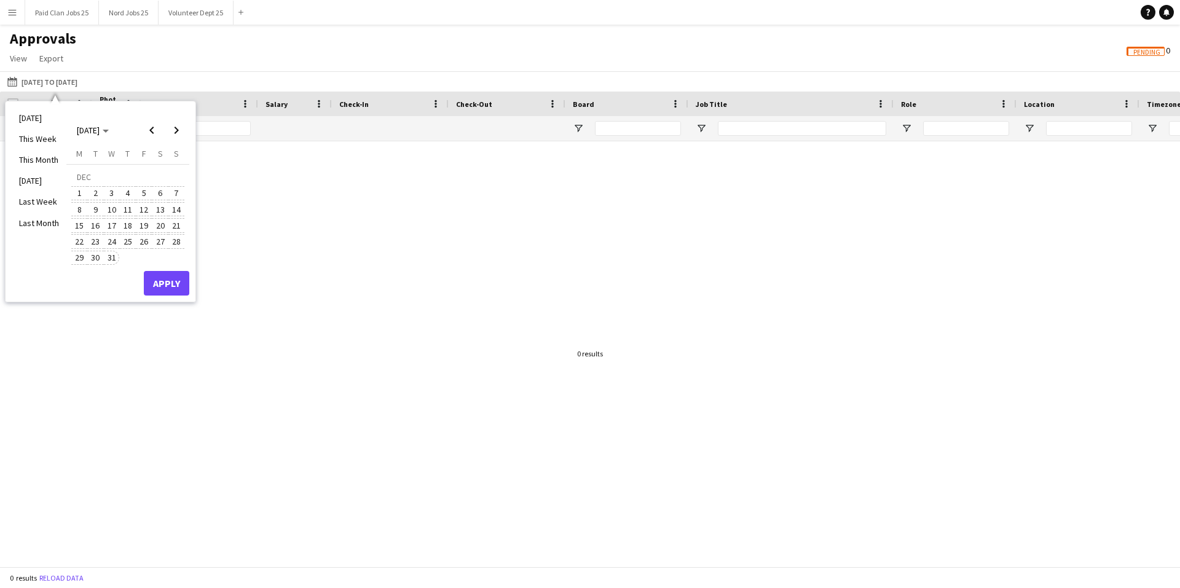
click at [112, 257] on span "31" at bounding box center [111, 258] width 15 height 15
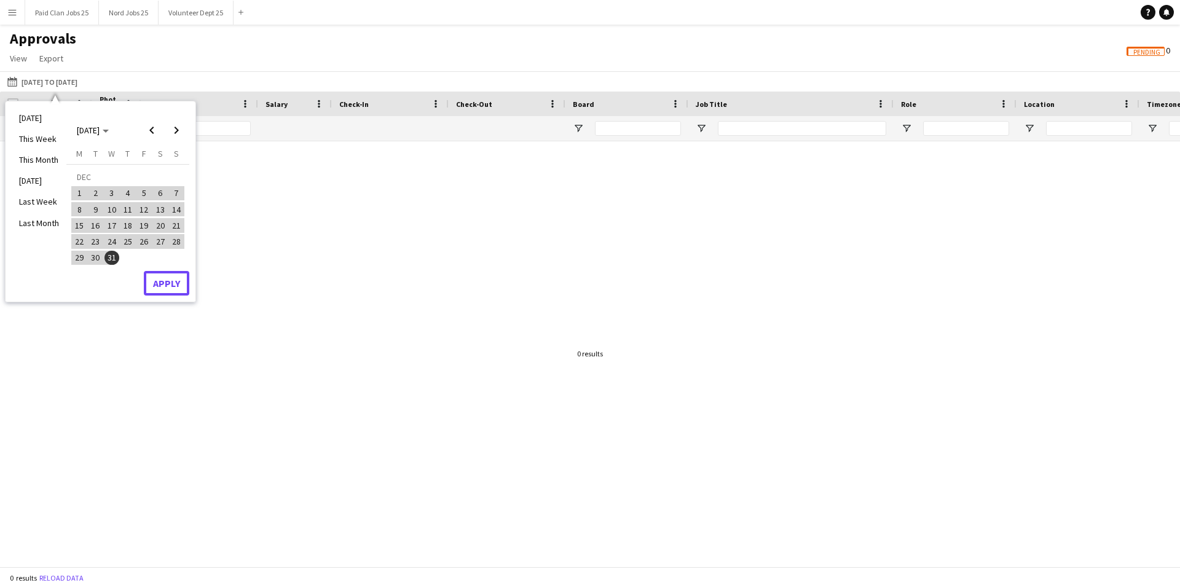
click at [160, 283] on button "Apply" at bounding box center [166, 283] width 45 height 25
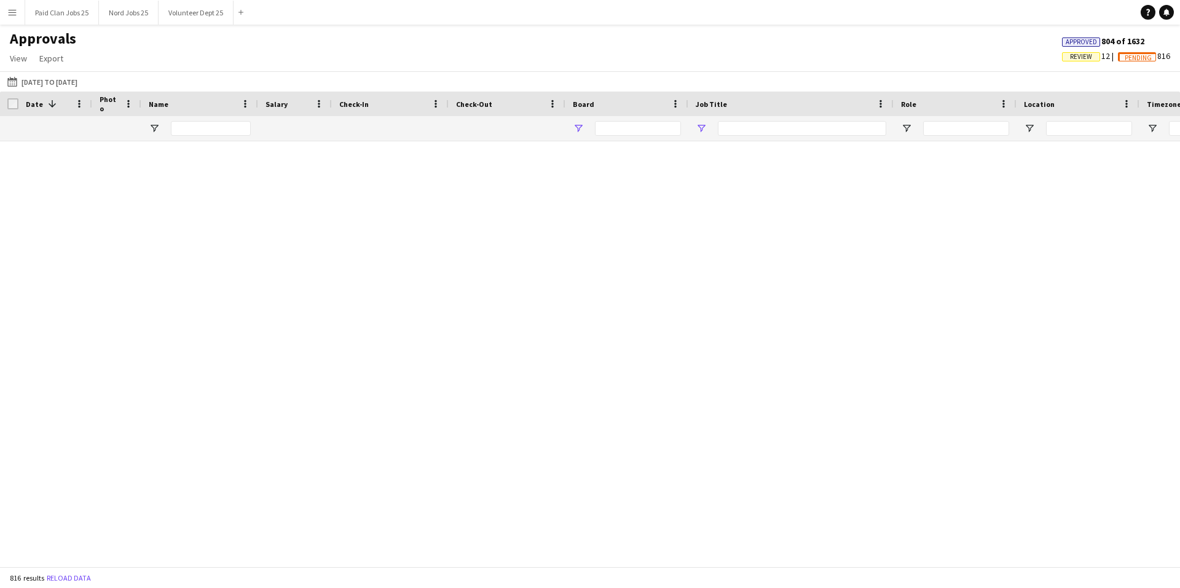
type input "**********"
type input "***"
click at [65, 2] on button "Paid Clan Jobs 25 Close" at bounding box center [62, 13] width 74 height 24
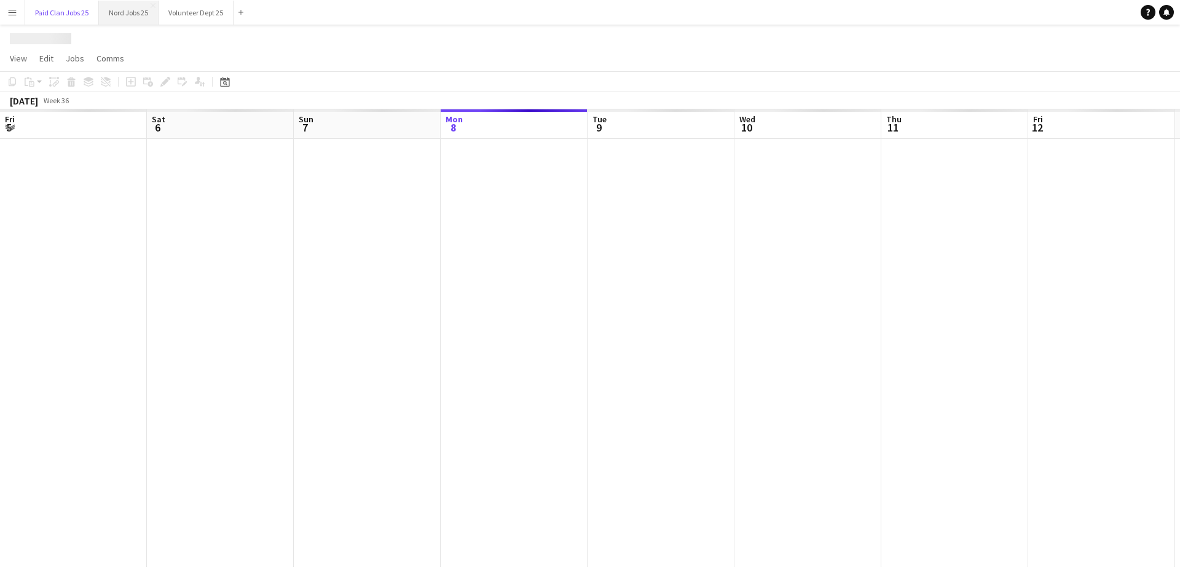
scroll to position [0, 294]
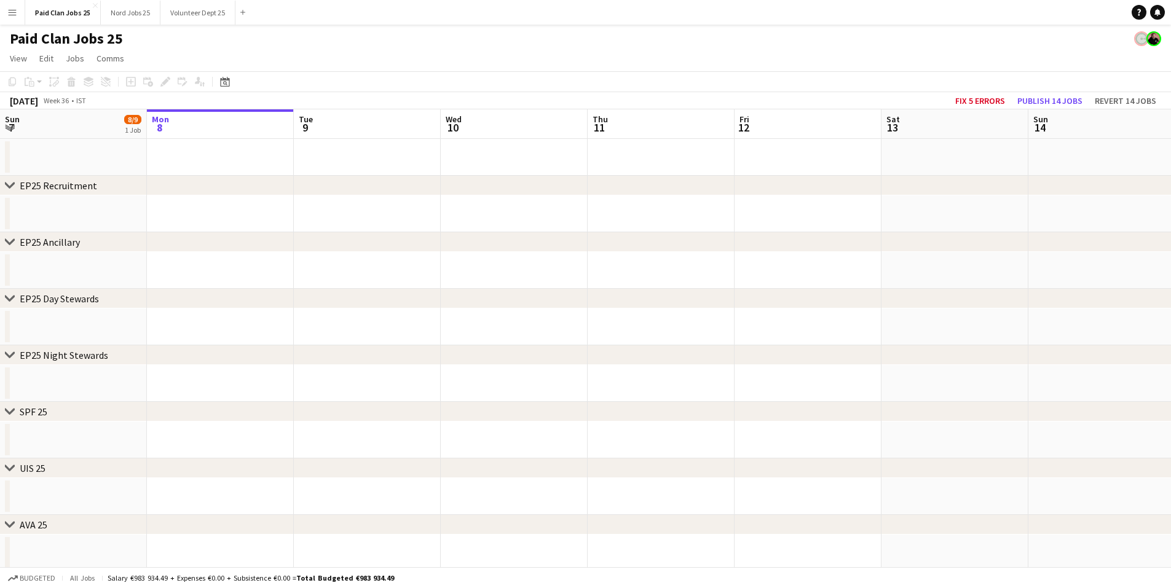
click at [9, 13] on app-icon "Menu" at bounding box center [12, 12] width 10 height 10
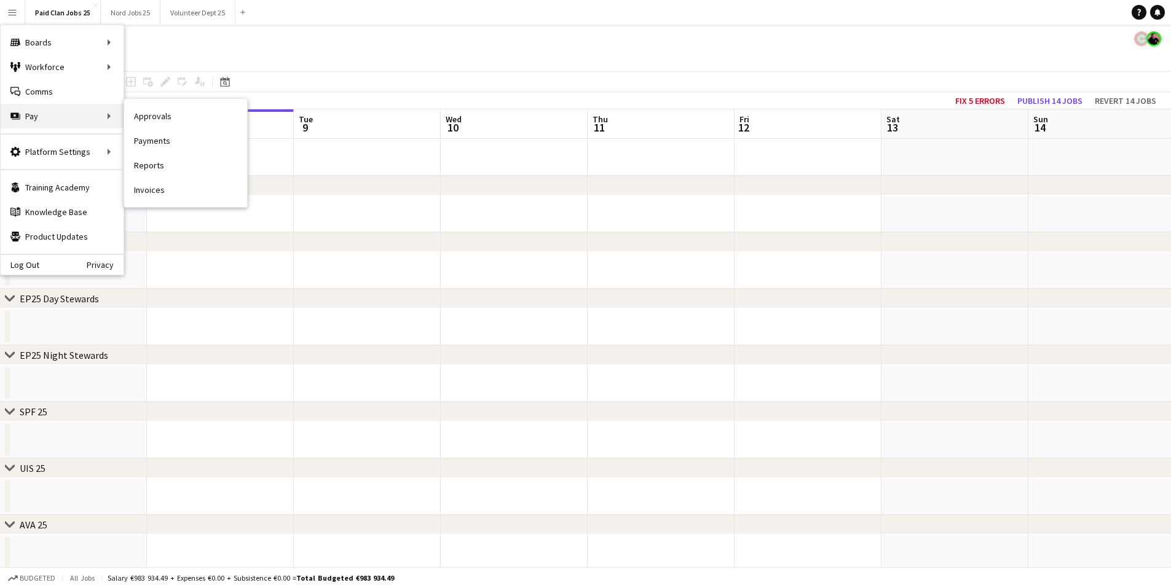
click at [45, 117] on div "Pay Pay" at bounding box center [62, 116] width 123 height 25
click at [125, 136] on link "Payments" at bounding box center [185, 140] width 123 height 25
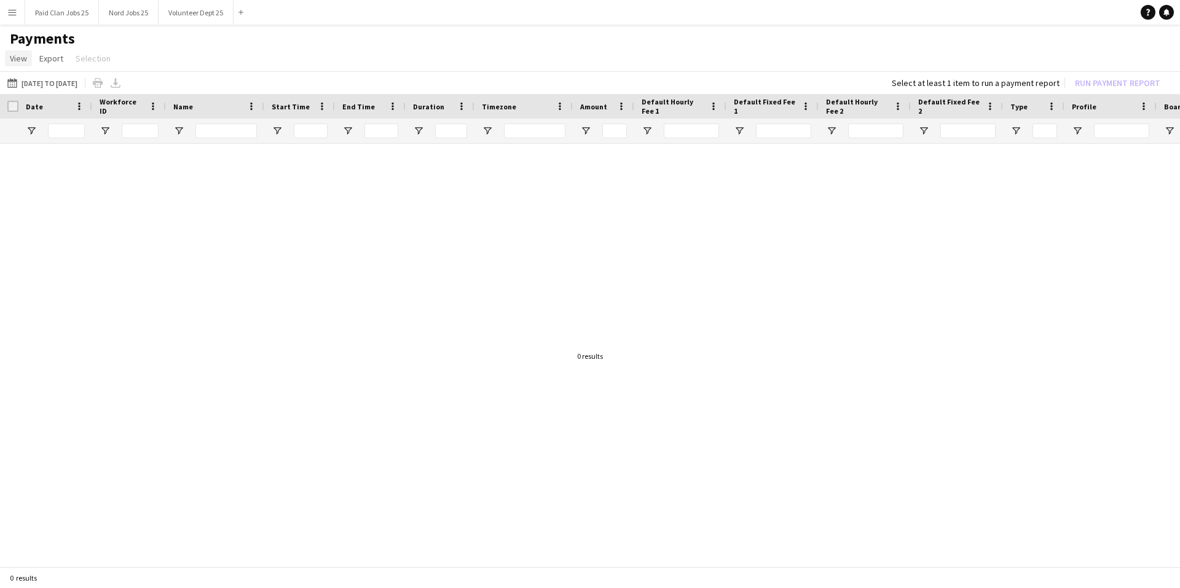
click at [7, 61] on link "View" at bounding box center [18, 58] width 27 height 16
click at [10, 10] on app-icon "Menu" at bounding box center [12, 12] width 10 height 10
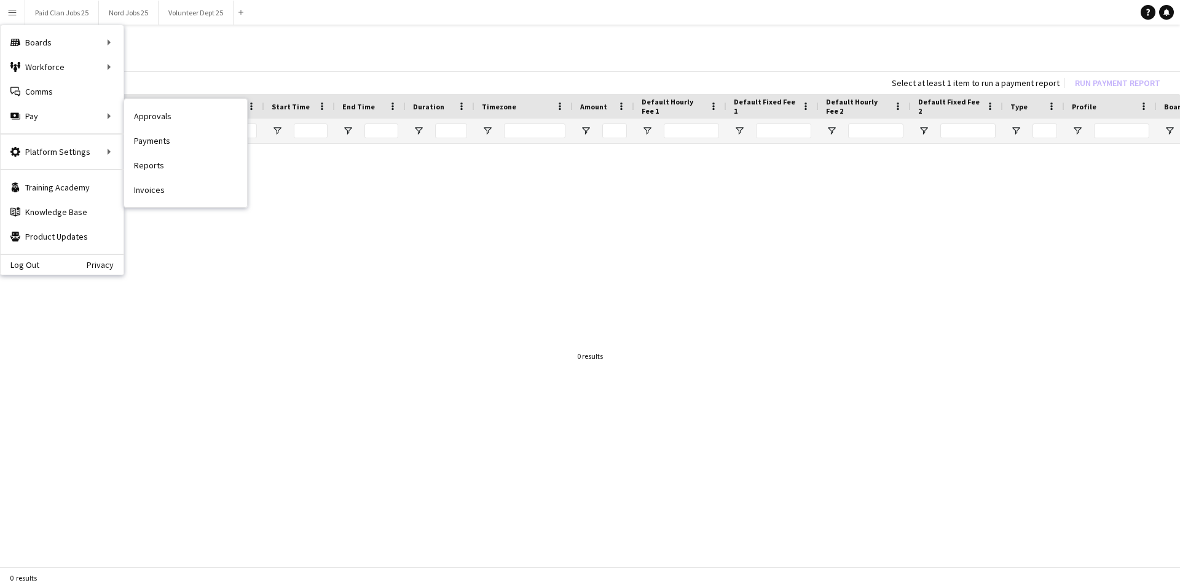
click at [156, 190] on link "Invoices" at bounding box center [185, 190] width 123 height 25
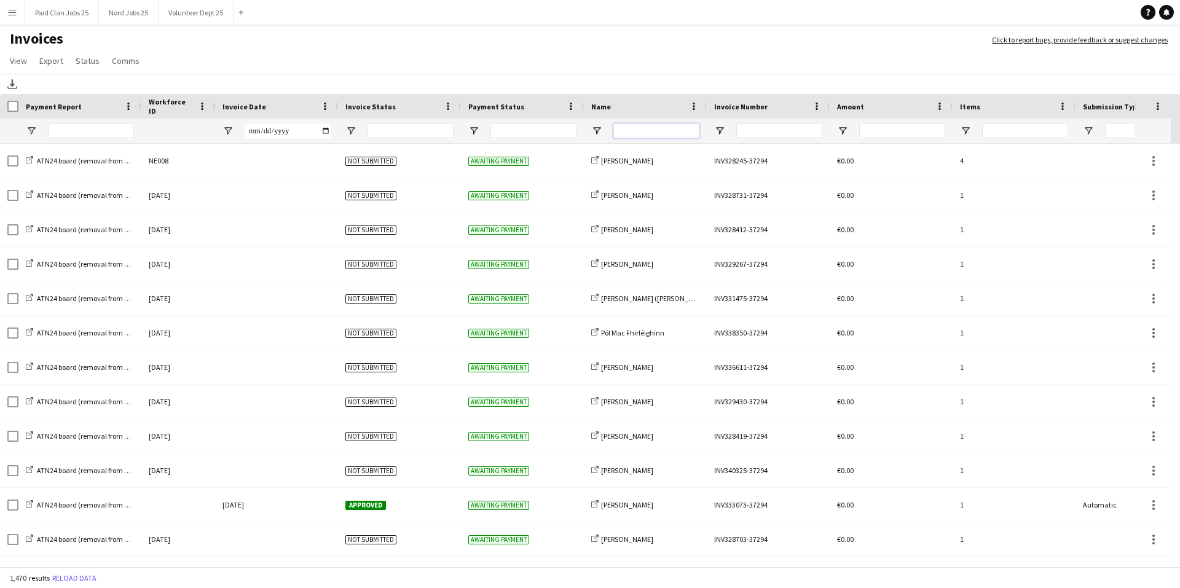
click at [641, 126] on input "Name Filter Input" at bounding box center [656, 131] width 86 height 15
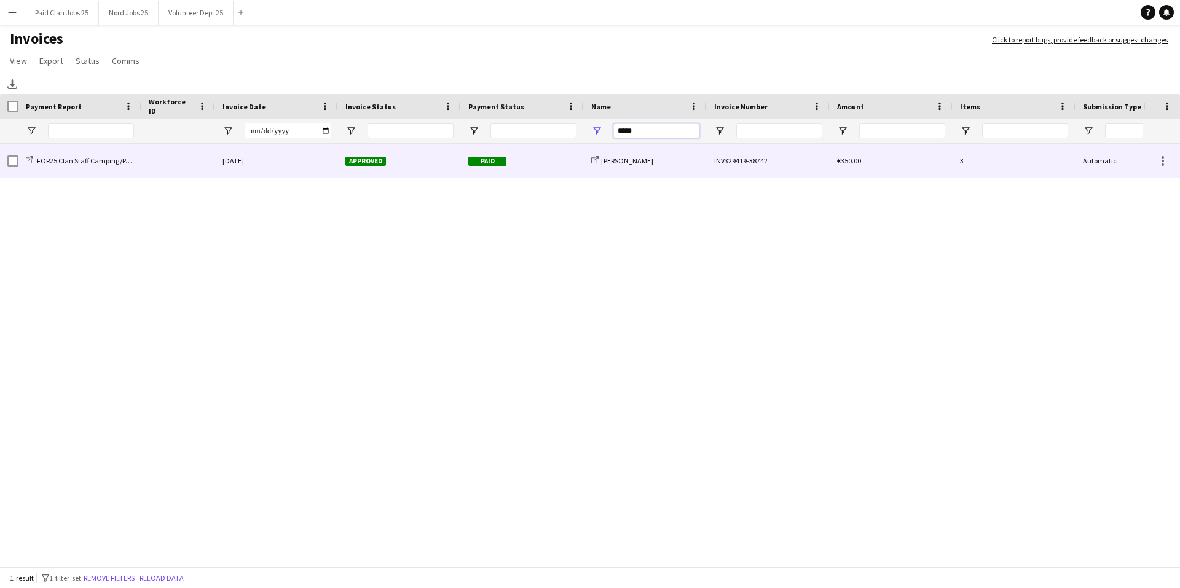
type input "*****"
click at [371, 162] on span "Approved" at bounding box center [365, 161] width 41 height 9
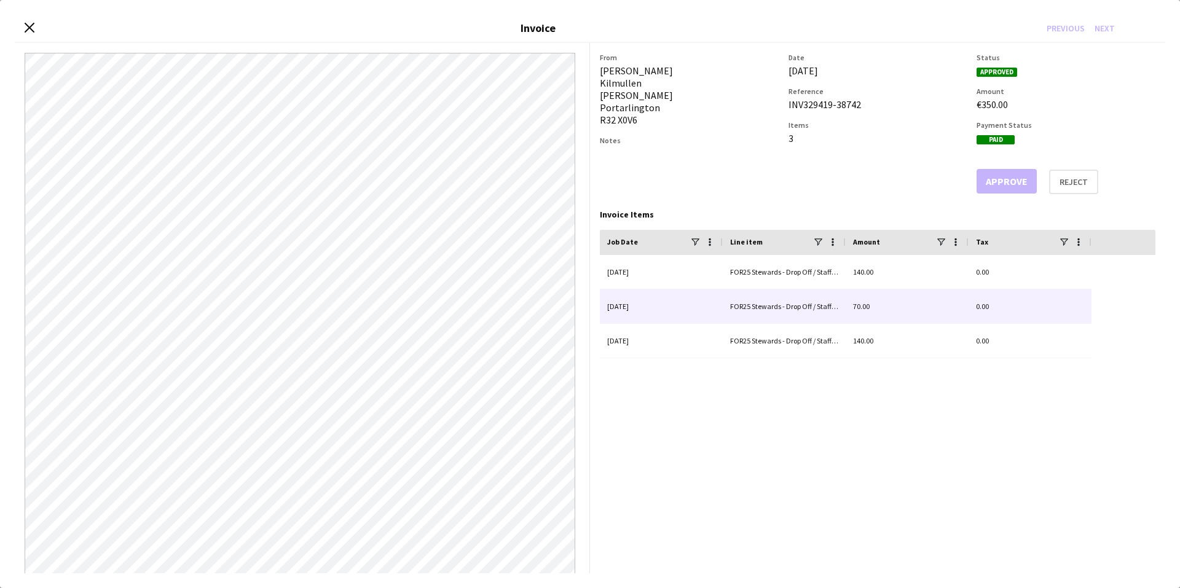
click at [857, 308] on div "70.00" at bounding box center [907, 306] width 123 height 34
click at [698, 310] on div "26-July-2025" at bounding box center [661, 306] width 123 height 34
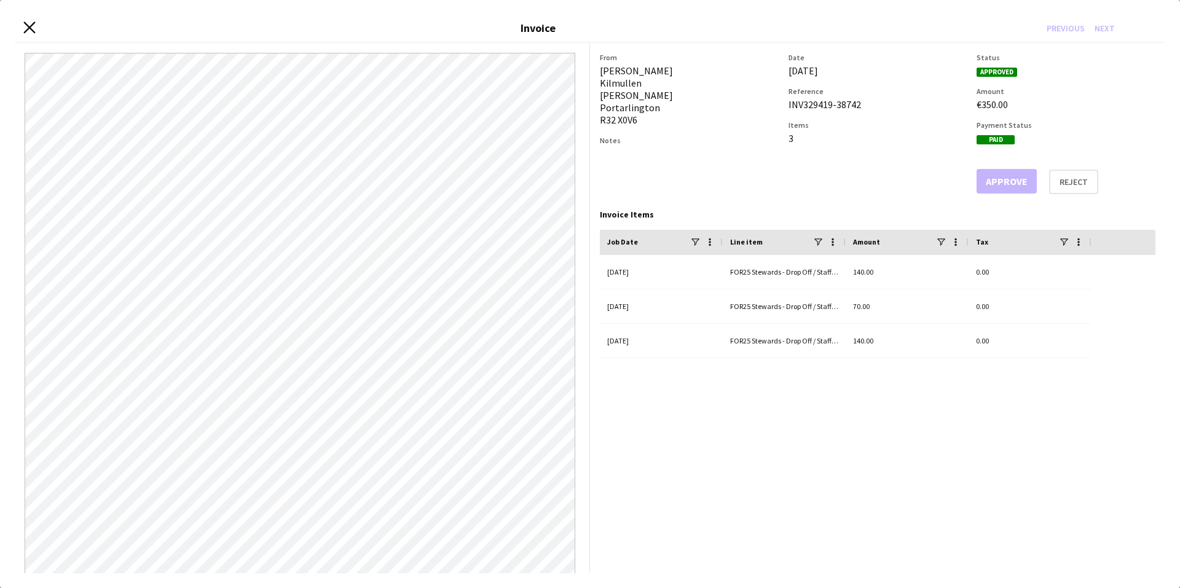
click at [29, 26] on icon "Close invoice dialog" at bounding box center [29, 28] width 12 height 12
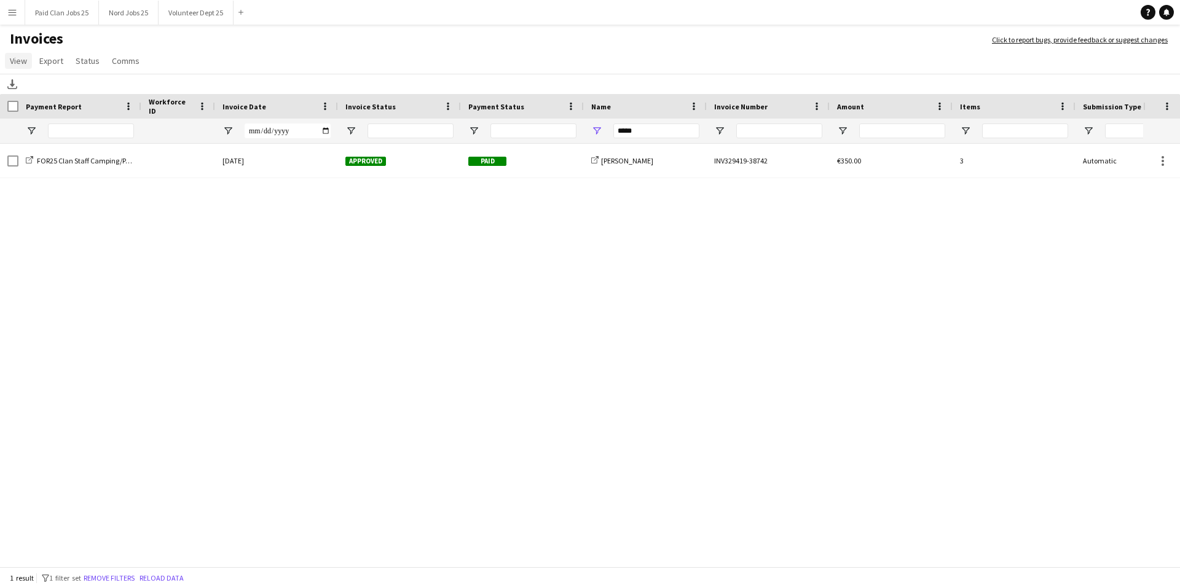
click at [15, 60] on span "View" at bounding box center [18, 60] width 17 height 11
click at [12, 17] on button "Menu" at bounding box center [12, 12] width 25 height 25
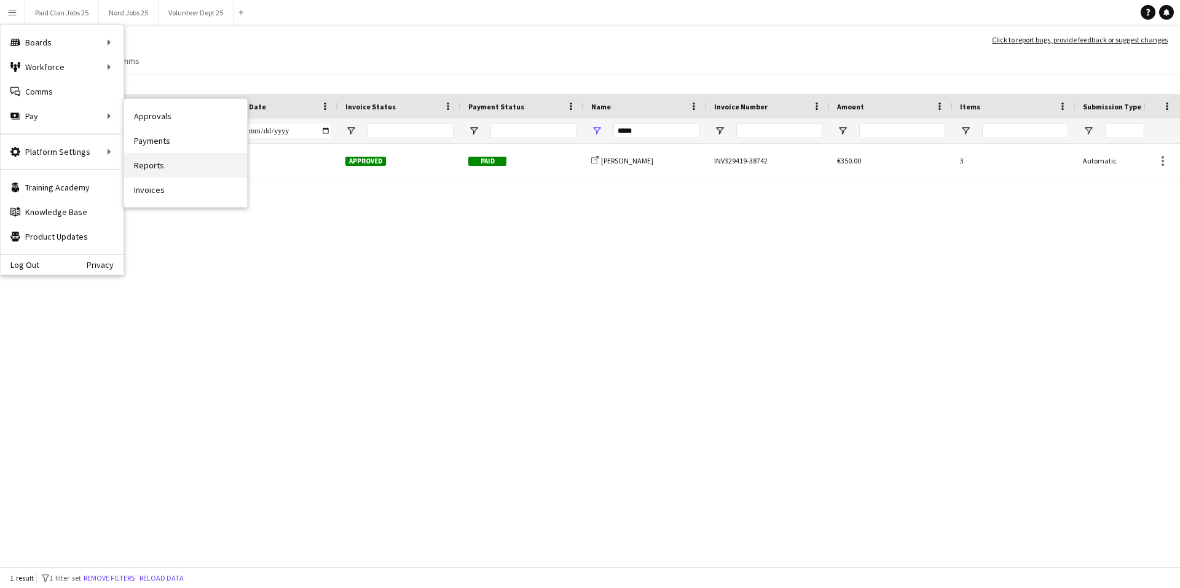
click at [137, 165] on link "Reports" at bounding box center [185, 165] width 123 height 25
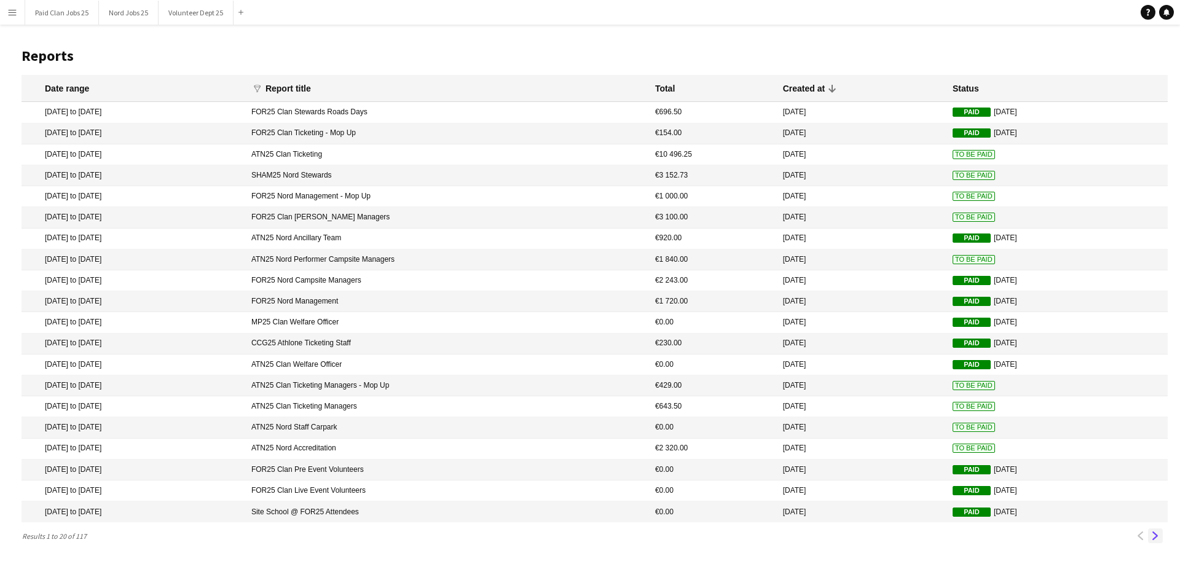
click at [1154, 536] on app-icon "Next" at bounding box center [1155, 536] width 9 height 9
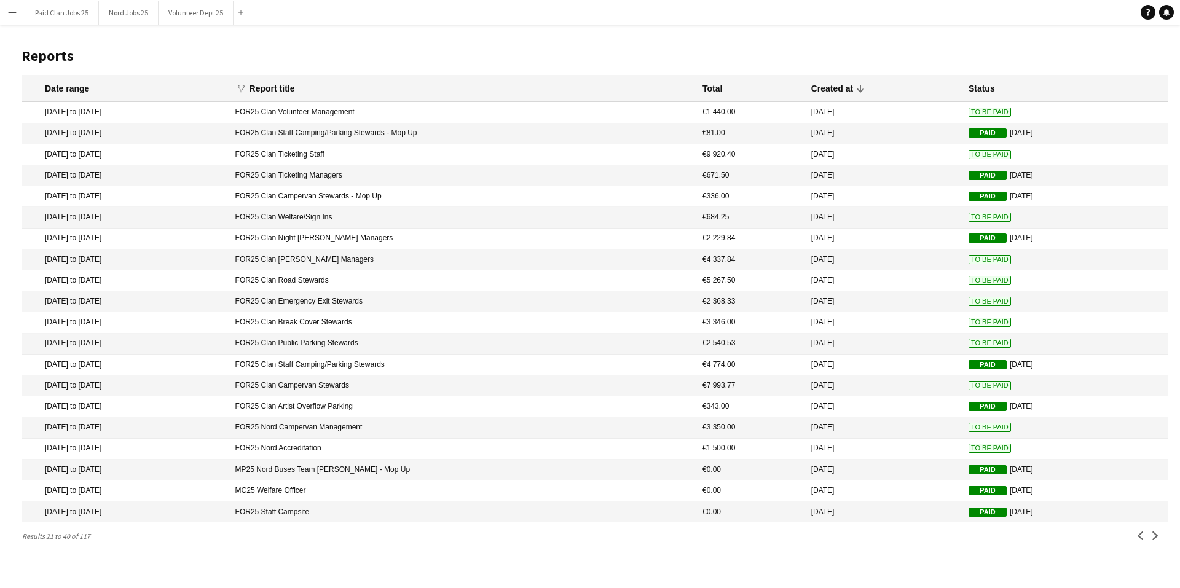
click at [423, 364] on mat-cell "FOR25 Clan Staff Camping/Parking Stewards" at bounding box center [462, 365] width 467 height 21
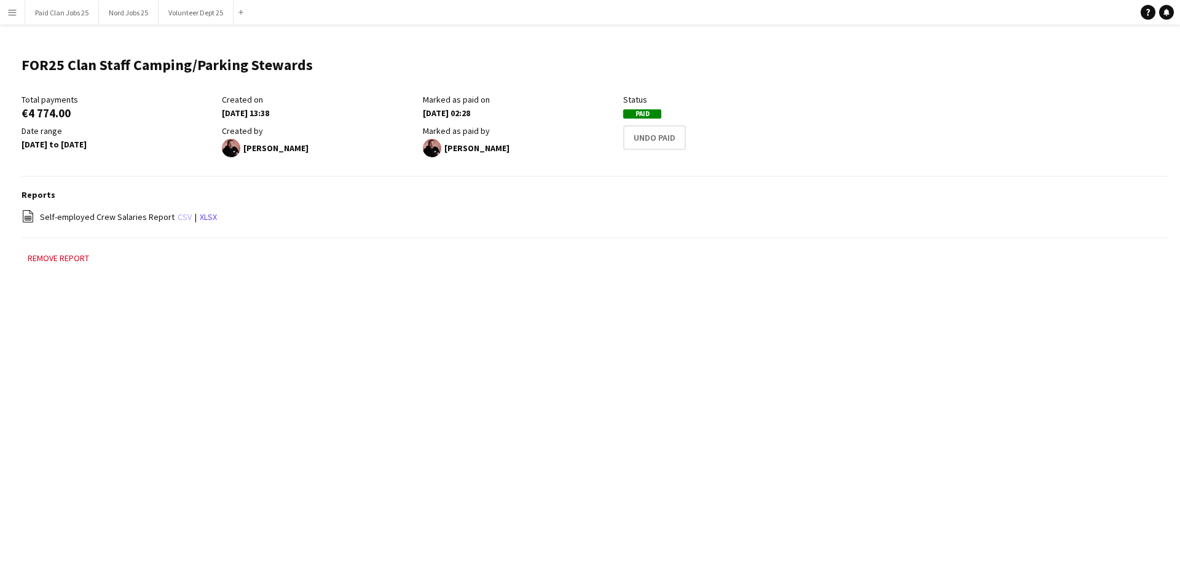
click at [178, 214] on link "csv" at bounding box center [185, 216] width 14 height 11
